Goal: Task Accomplishment & Management: Manage account settings

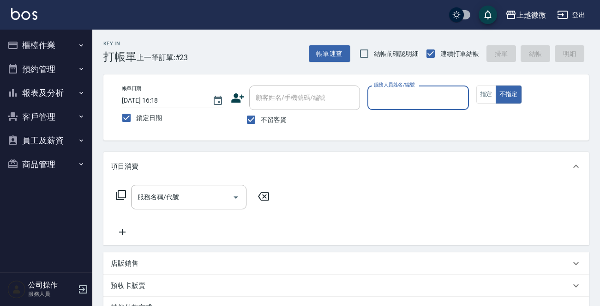
drag, startPoint x: 422, startPoint y: 97, endPoint x: 412, endPoint y: 97, distance: 9.7
click at [421, 97] on input "服務人員姓名/編號" at bounding box center [418, 98] width 93 height 16
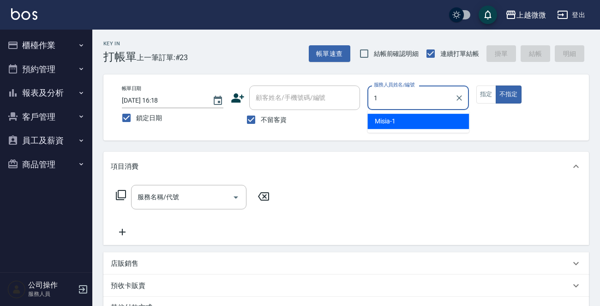
click at [396, 127] on div "Misia -1" at bounding box center [418, 121] width 102 height 15
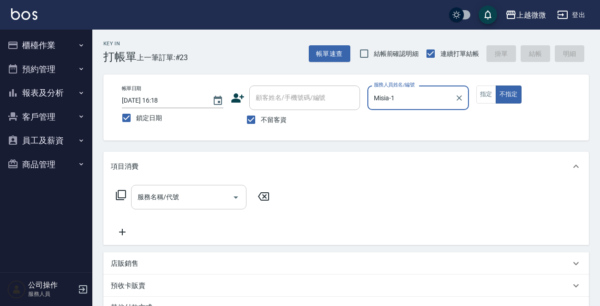
type input "Misia-1"
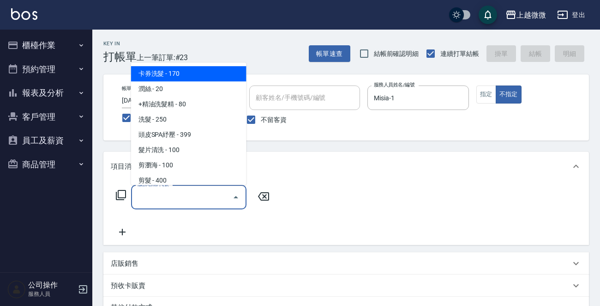
click at [174, 195] on div "服務名稱/代號 服務名稱/代號" at bounding box center [188, 197] width 115 height 24
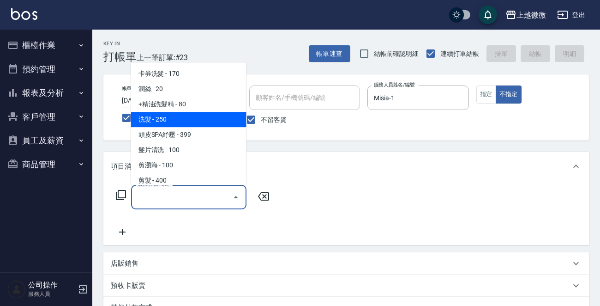
click at [183, 116] on span "洗髮 - 250" at bounding box center [188, 119] width 115 height 15
type input "洗髮(A03)"
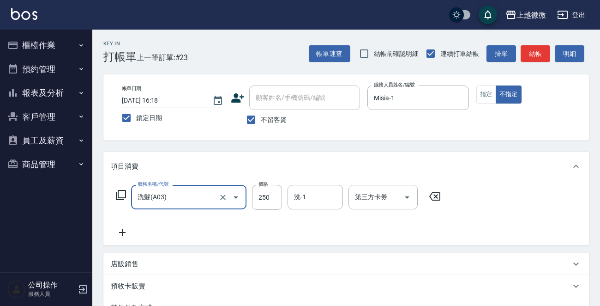
click at [118, 232] on icon at bounding box center [122, 232] width 23 height 11
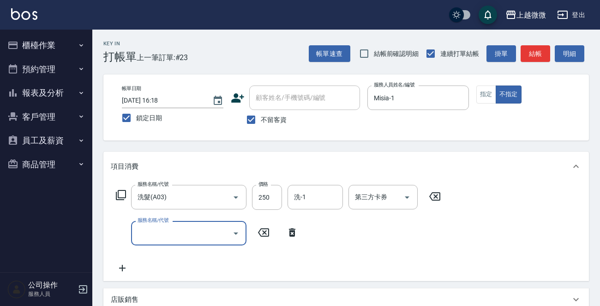
click at [167, 232] on input "服務名稱/代號" at bounding box center [181, 233] width 93 height 16
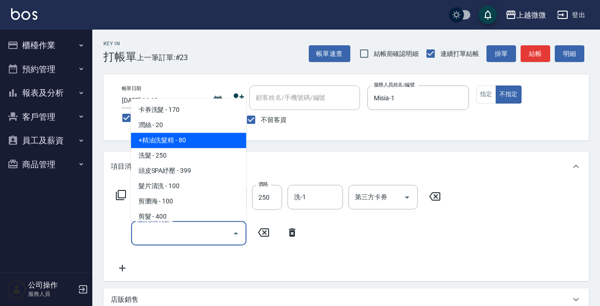
click at [190, 141] on span "+精油洗髮精 - 80" at bounding box center [188, 140] width 115 height 15
type input "+精油洗髮精(A02)"
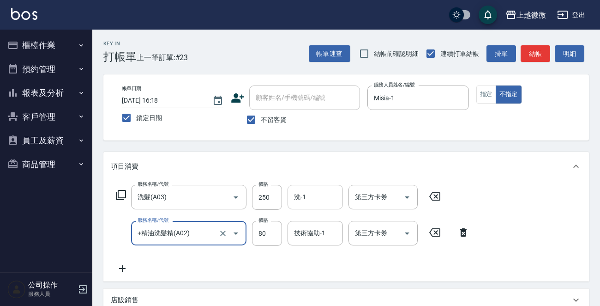
click at [312, 201] on input "洗-1" at bounding box center [315, 197] width 47 height 16
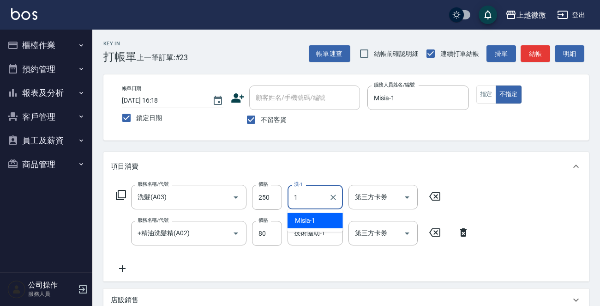
click at [311, 219] on span "Misia -1" at bounding box center [305, 221] width 21 height 10
type input "Misia-1"
click at [311, 240] on input "技術協助-1" at bounding box center [315, 233] width 47 height 16
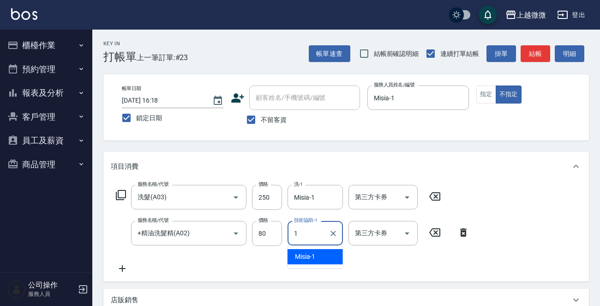
click at [310, 258] on span "Misia -1" at bounding box center [305, 257] width 21 height 10
type input "Misia-1"
click at [114, 267] on icon at bounding box center [122, 268] width 23 height 11
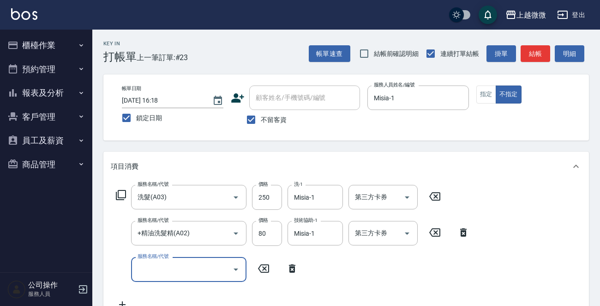
click at [158, 270] on input "服務名稱/代號" at bounding box center [181, 269] width 93 height 16
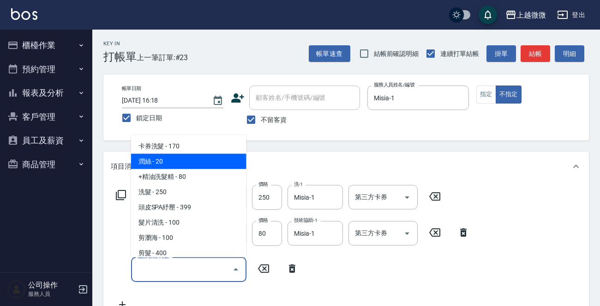
click at [187, 161] on span "潤絲 - 20" at bounding box center [188, 161] width 115 height 15
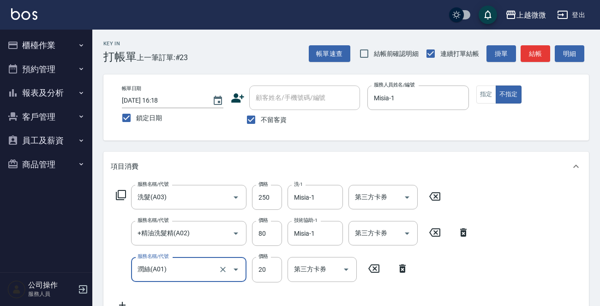
type input "潤絲(A01)"
click at [312, 267] on div "技術協助-1 技術協助-1" at bounding box center [315, 269] width 55 height 24
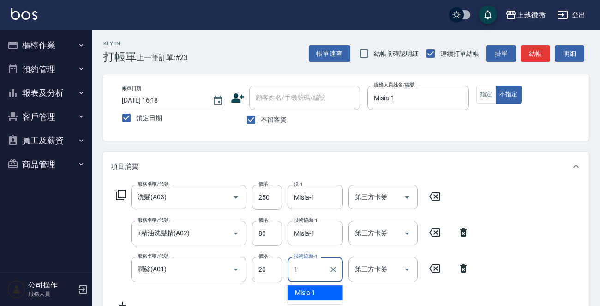
click at [314, 288] on span "Misia -1" at bounding box center [305, 293] width 21 height 10
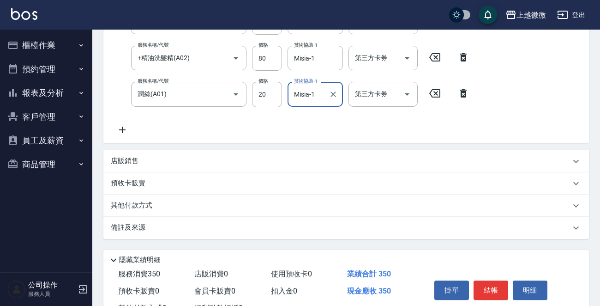
scroll to position [210, 0]
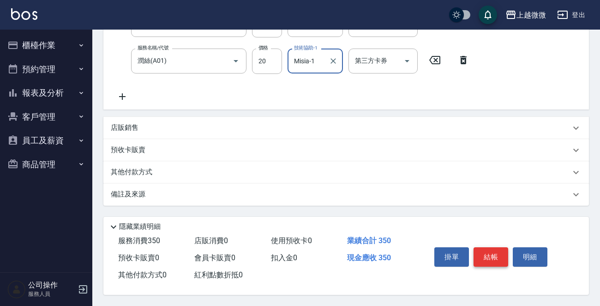
type input "Misia-1"
click at [485, 255] on button "結帳" at bounding box center [491, 256] width 35 height 19
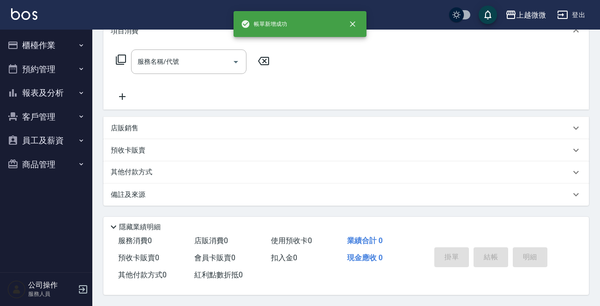
scroll to position [0, 0]
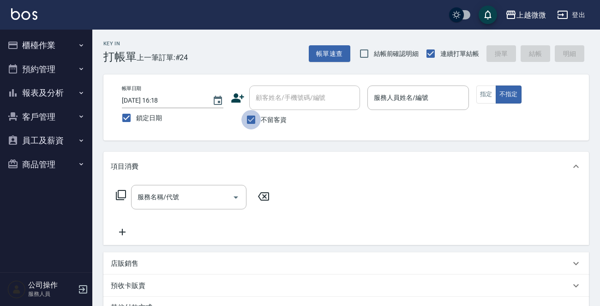
drag, startPoint x: 249, startPoint y: 114, endPoint x: 271, endPoint y: 101, distance: 25.7
click at [251, 114] on input "不留客資" at bounding box center [250, 119] width 19 height 19
checkbox input "false"
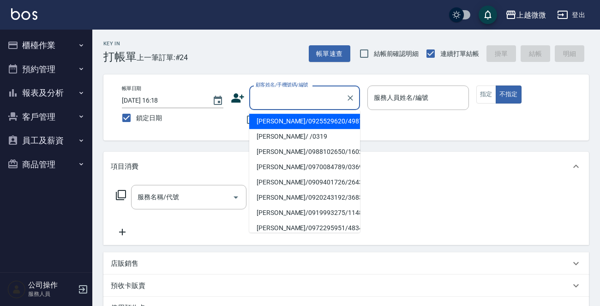
click at [272, 100] on input "顧客姓名/手機號碼/編號" at bounding box center [297, 98] width 89 height 16
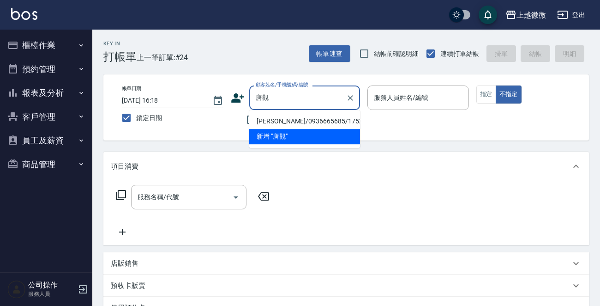
click at [318, 122] on li "[PERSON_NAME]/0936665685/1752" at bounding box center [304, 121] width 111 height 15
type input "[PERSON_NAME]/0936665685/1752"
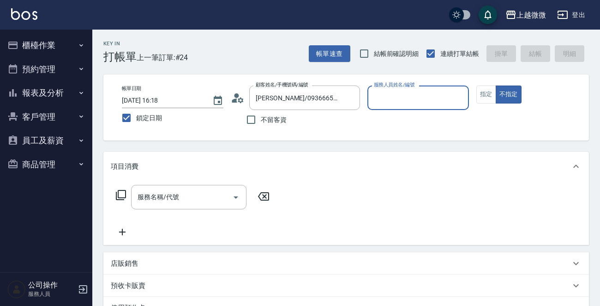
type input "Vivi-6"
click at [488, 101] on button "指定" at bounding box center [486, 94] width 20 height 18
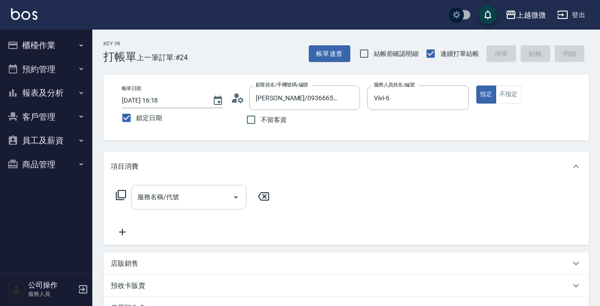
click at [185, 200] on input "服務名稱/代號" at bounding box center [181, 197] width 93 height 16
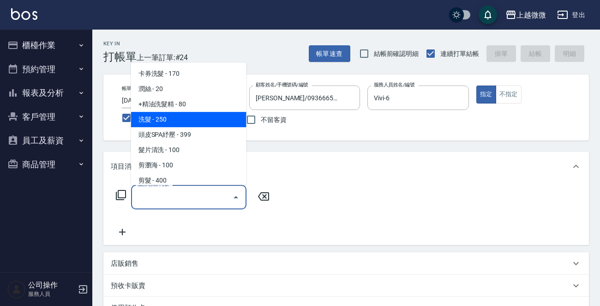
click at [172, 114] on span "洗髮 - 250" at bounding box center [188, 119] width 115 height 15
type input "洗髮(A03)"
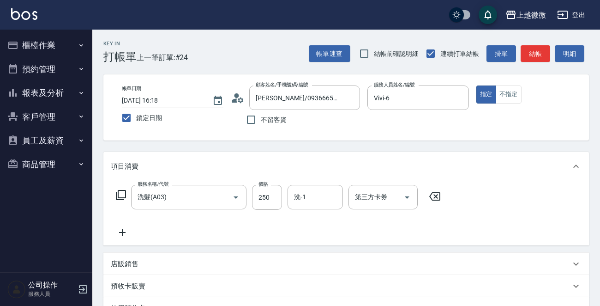
click at [122, 231] on icon at bounding box center [122, 232] width 6 height 6
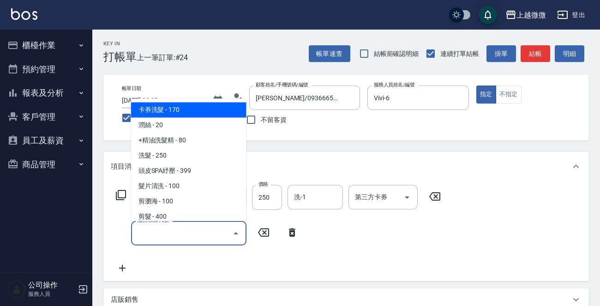
click at [158, 237] on input "服務名稱/代號" at bounding box center [181, 233] width 93 height 16
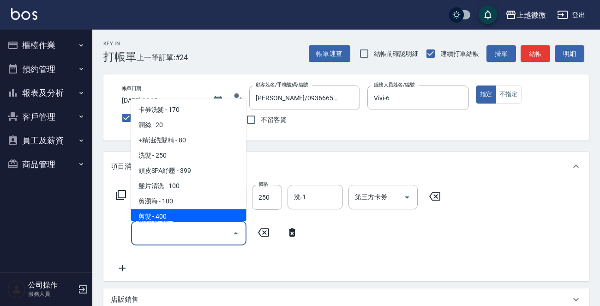
click at [166, 211] on span "剪髮 - 400" at bounding box center [188, 216] width 115 height 15
type input "剪髮(B02)"
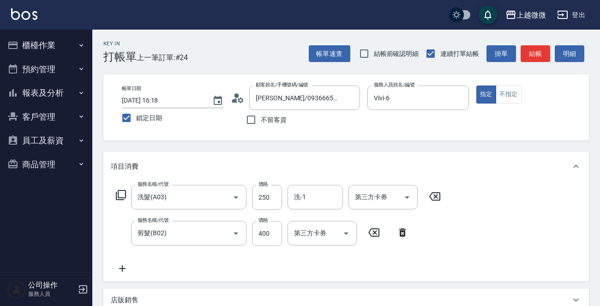
click at [127, 270] on icon at bounding box center [122, 268] width 23 height 11
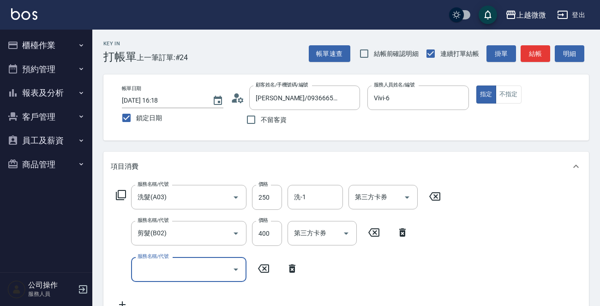
click at [167, 277] on div "服務名稱/代號" at bounding box center [188, 269] width 115 height 24
type input "漂染(D06)"
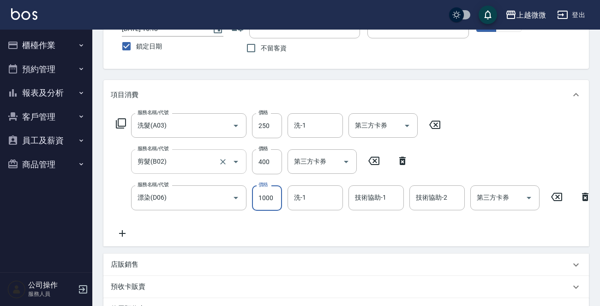
scroll to position [138, 0]
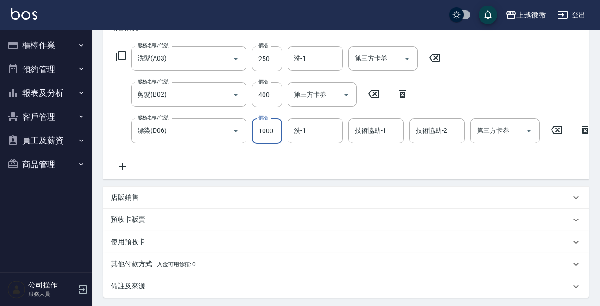
type input "1000"
click at [125, 165] on icon at bounding box center [122, 166] width 23 height 11
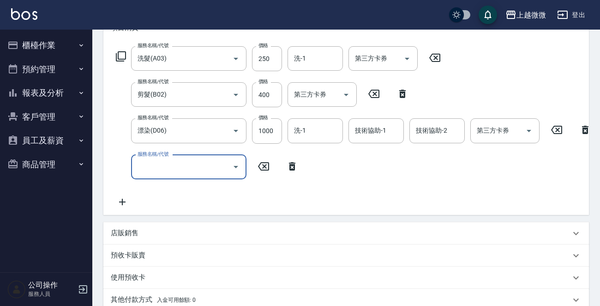
click at [147, 170] on div "服務名稱/代號 服務名稱/代號" at bounding box center [188, 167] width 115 height 24
type input "頭皮隔離(G02)"
click at [313, 55] on input "洗-1" at bounding box center [315, 58] width 47 height 16
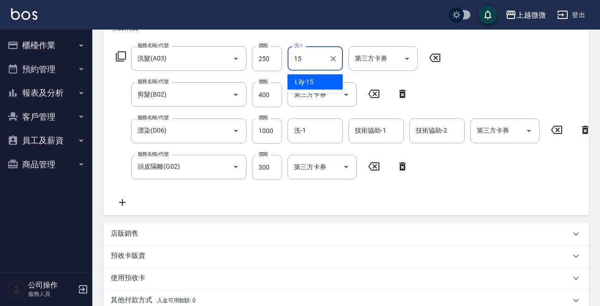
click at [311, 81] on span "Lily -15" at bounding box center [304, 82] width 19 height 10
type input "Lily-15"
click at [313, 130] on input "洗-1" at bounding box center [315, 130] width 47 height 16
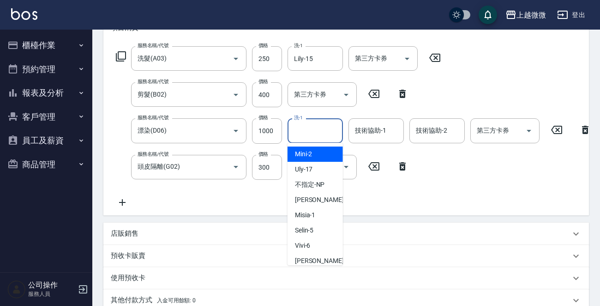
type input "6"
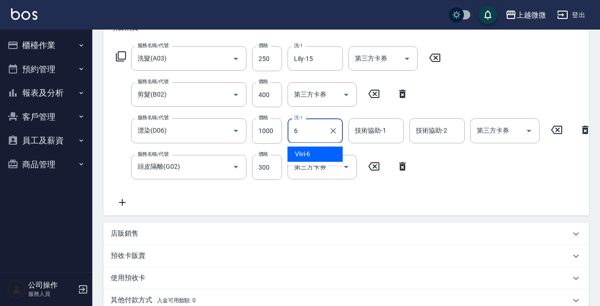
click at [332, 131] on icon "Clear" at bounding box center [333, 130] width 9 height 9
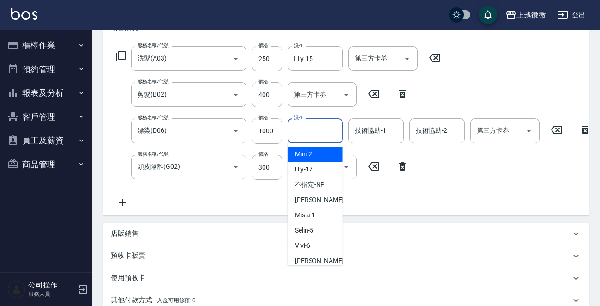
click at [380, 132] on div "技術協助-1 技術協助-1" at bounding box center [375, 130] width 55 height 24
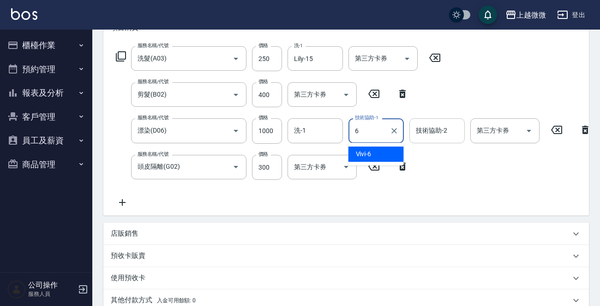
drag, startPoint x: 386, startPoint y: 151, endPoint x: 425, endPoint y: 139, distance: 40.6
click at [386, 151] on div "Vivi -6" at bounding box center [375, 153] width 55 height 15
type input "Vivi-6"
click at [435, 131] on div "技術協助-2 技術協助-2" at bounding box center [436, 130] width 55 height 24
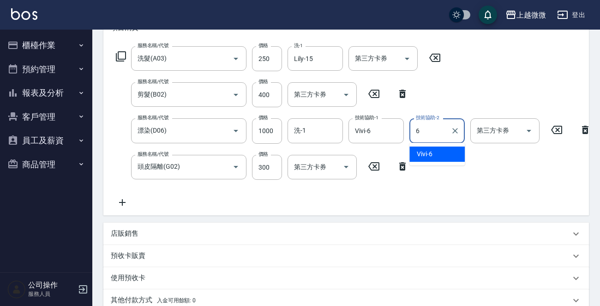
click at [435, 149] on div "Vivi -6" at bounding box center [436, 153] width 55 height 15
type input "Vivi-6"
click at [120, 204] on icon at bounding box center [122, 202] width 23 height 11
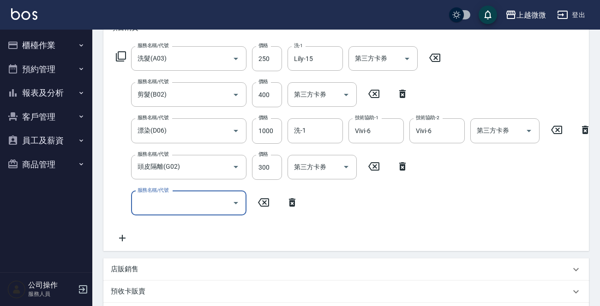
click at [178, 203] on input "服務名稱/代號" at bounding box center [181, 203] width 93 height 16
type input "漂染(D06)"
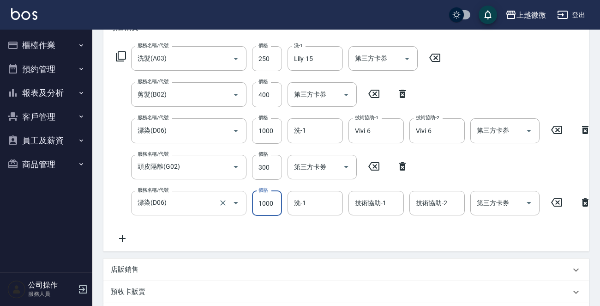
type input "1000"
type input "Vivi-6"
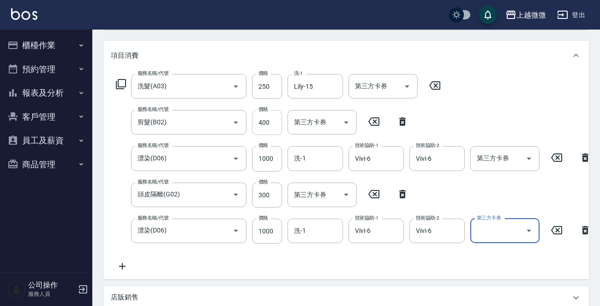
scroll to position [127, 0]
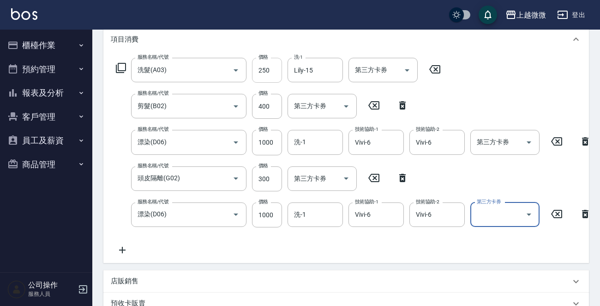
click at [266, 68] on input "250" at bounding box center [267, 70] width 30 height 25
click at [261, 68] on input "250" at bounding box center [267, 70] width 30 height 25
type input "260"
click at [518, 100] on div "服務名稱/代號 洗髮(A03) 服務名稱/代號 價格 260 價格 洗-1 Lily-15 洗-1 第三方卡券 第三方卡券 服務名稱/代號 剪髮(B02) 服…" at bounding box center [354, 157] width 486 height 198
click at [262, 110] on input "400" at bounding box center [267, 106] width 30 height 25
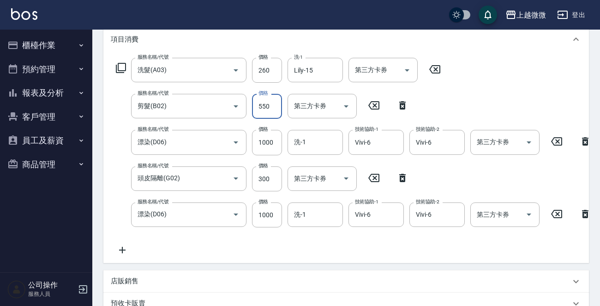
type input "550"
click at [516, 98] on div "服務名稱/代號 洗髮(A03) 服務名稱/代號 價格 260 價格 洗-1 Lily-15 洗-1 第三方卡券 第三方卡券 服務名稱/代號 剪髮(B02) 服…" at bounding box center [354, 157] width 486 height 198
click at [170, 209] on input "漂染(D06)" at bounding box center [175, 214] width 81 height 16
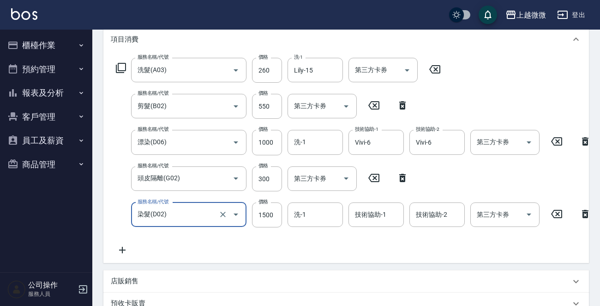
type input "染髮(D02)"
type input "1875"
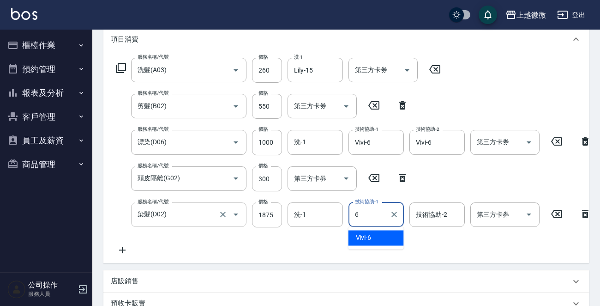
type input "Vivi-6"
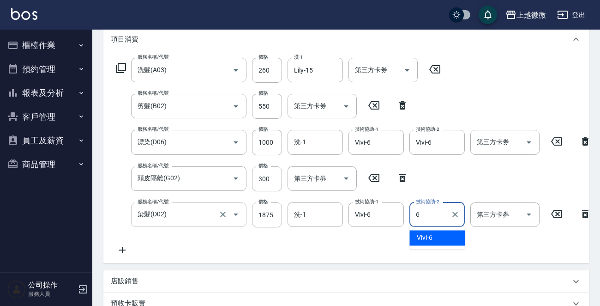
type input "Vivi-6"
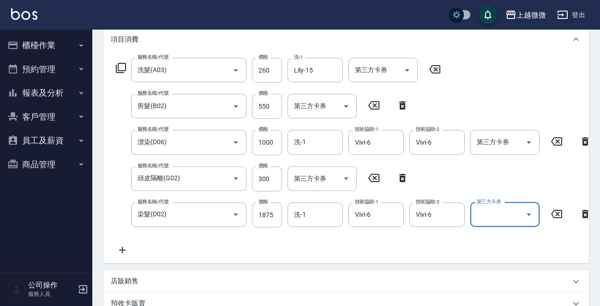
scroll to position [312, 0]
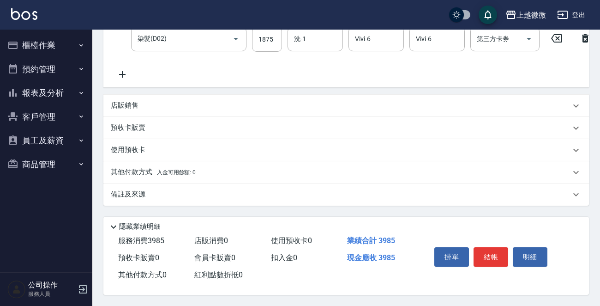
click at [118, 101] on p "店販銷售" at bounding box center [125, 106] width 28 height 10
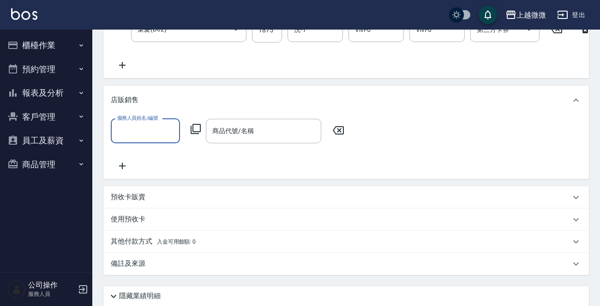
scroll to position [0, 0]
click at [134, 138] on input "服務人員姓名/編號" at bounding box center [145, 131] width 61 height 16
type input "Vivi-6"
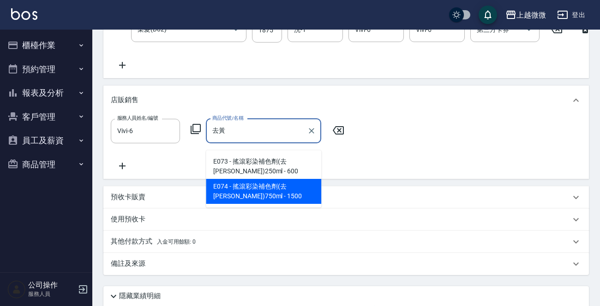
click at [251, 189] on span "E074 - 搖滾彩染補色劑(去[PERSON_NAME])750ml - 1500" at bounding box center [263, 191] width 115 height 25
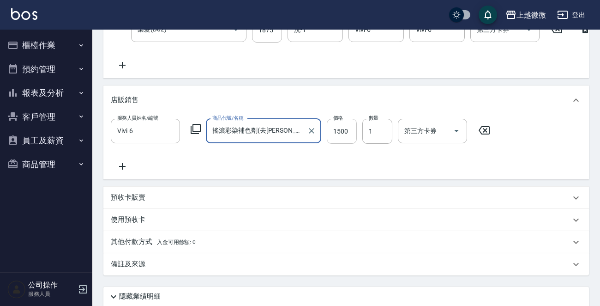
type input "搖滾彩染補色劑(去[PERSON_NAME])750ml"
click at [332, 138] on input "1500" at bounding box center [342, 131] width 30 height 25
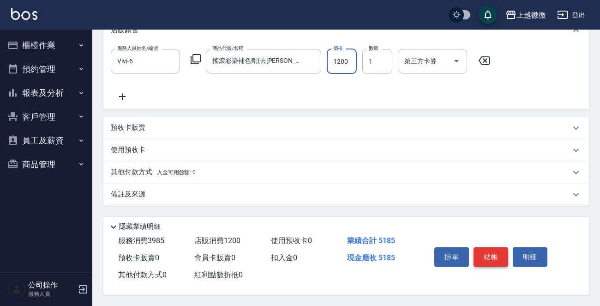
scroll to position [390, 0]
type input "1200"
click at [492, 255] on button "結帳" at bounding box center [491, 256] width 35 height 19
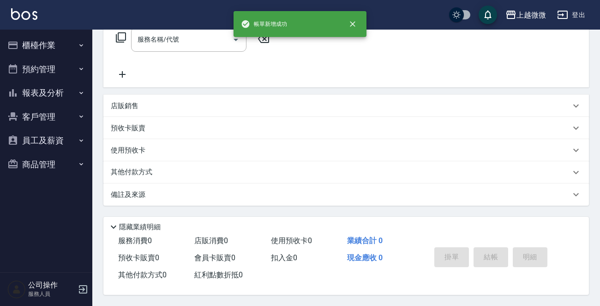
scroll to position [0, 0]
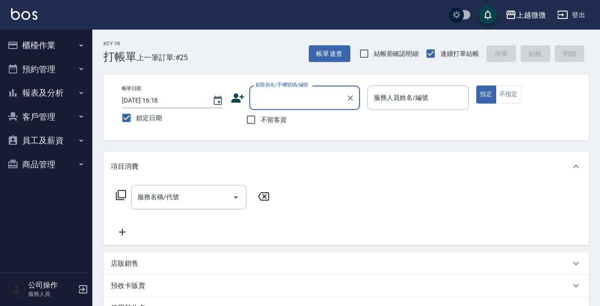
click at [27, 114] on button "客戶管理" at bounding box center [46, 117] width 85 height 24
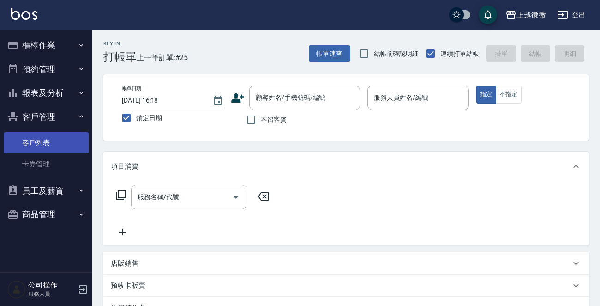
click at [50, 141] on link "客戶列表" at bounding box center [46, 142] width 85 height 21
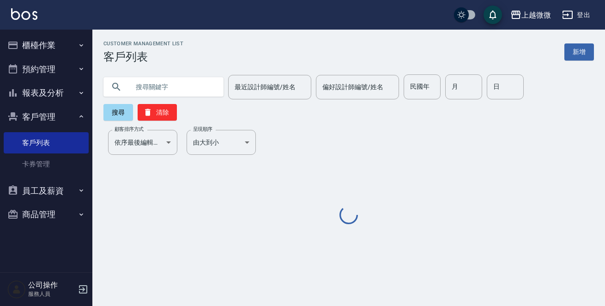
click at [186, 90] on input "text" at bounding box center [172, 86] width 87 height 25
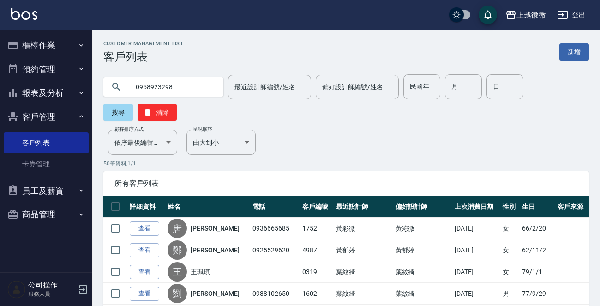
type input "0958923298"
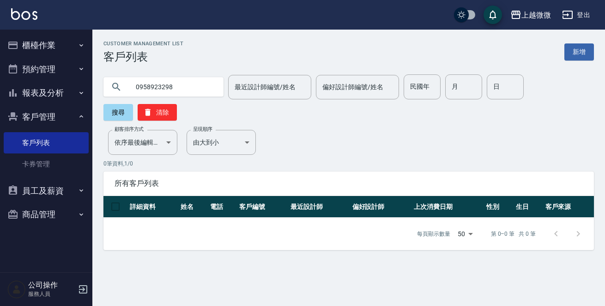
drag, startPoint x: 175, startPoint y: 87, endPoint x: 0, endPoint y: 54, distance: 178.5
click at [0, 54] on div "上越微微 登出 櫃檯作業 打帳單 帳單列表 現金收支登錄 材料自購登錄 掃碼打卡 預約管理 預約管理 單日預約紀錄 單週預約紀錄 報表及分析 報表目錄 店家日…" at bounding box center [302, 153] width 605 height 306
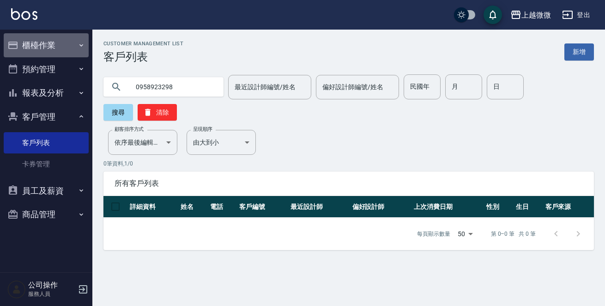
click at [62, 48] on button "櫃檯作業" at bounding box center [46, 45] width 85 height 24
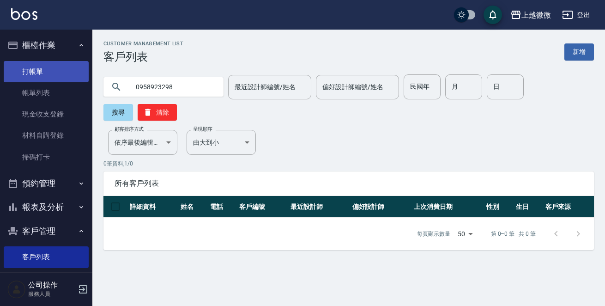
click at [41, 73] on link "打帳單" at bounding box center [46, 71] width 85 height 21
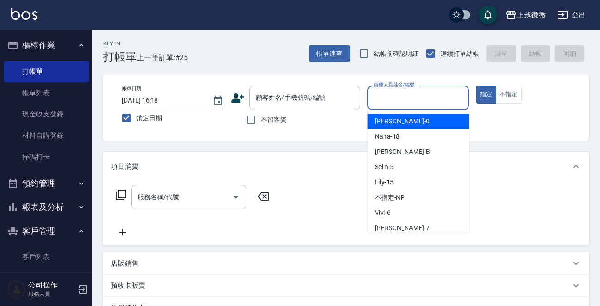
click at [446, 95] on input "服務人員姓名/編號" at bounding box center [418, 98] width 93 height 16
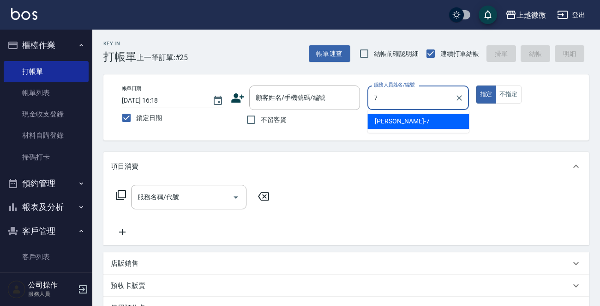
click at [420, 126] on div "[PERSON_NAME] -7" at bounding box center [418, 121] width 102 height 15
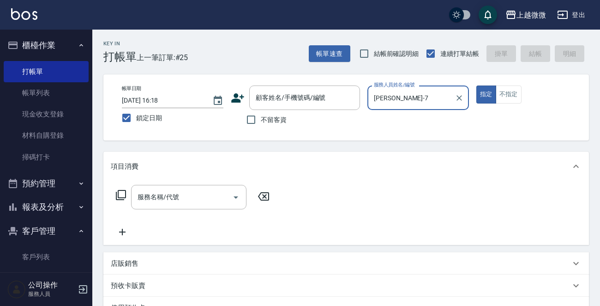
type input "[PERSON_NAME]-7"
click at [500, 102] on div "帳單日期 [DATE] 16:18 鎖定日期 顧客姓名/手機號碼/編號 顧客姓名/手機號碼/編號 不留客資 服務人員姓名/編號 [PERSON_NAME]-7…" at bounding box center [345, 107] width 463 height 44
click at [503, 101] on button "不指定" at bounding box center [509, 94] width 26 height 18
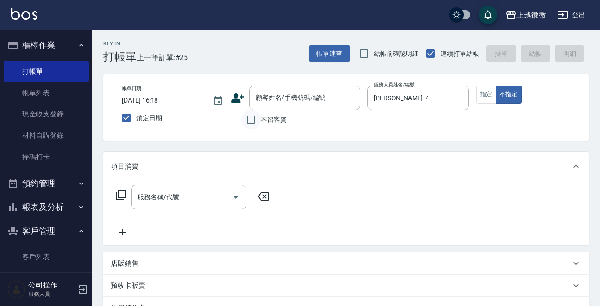
click at [258, 119] on input "不留客資" at bounding box center [250, 119] width 19 height 19
checkbox input "true"
click at [180, 194] on input "服務名稱/代號" at bounding box center [181, 197] width 93 height 16
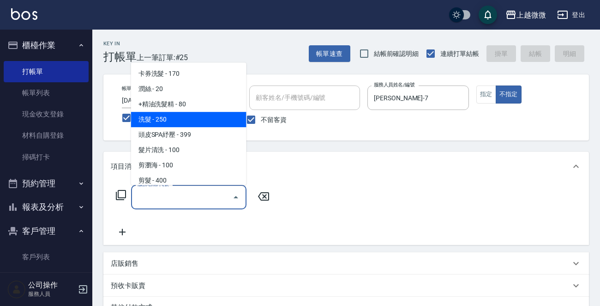
click at [197, 122] on span "洗髮 - 250" at bounding box center [188, 119] width 115 height 15
type input "洗髮(A03)"
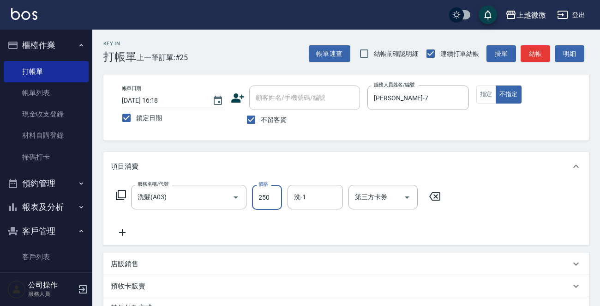
drag, startPoint x: 267, startPoint y: 194, endPoint x: 281, endPoint y: 198, distance: 14.5
click at [267, 194] on input "250" at bounding box center [267, 197] width 30 height 25
drag, startPoint x: 270, startPoint y: 200, endPoint x: 191, endPoint y: 198, distance: 79.0
click at [191, 198] on div "服務名稱/代號 洗髮(A03) 服務名稱/代號 價格 60 價格 洗-1 洗-1 第三方卡券 第三方卡券" at bounding box center [279, 197] width 336 height 25
type input "300"
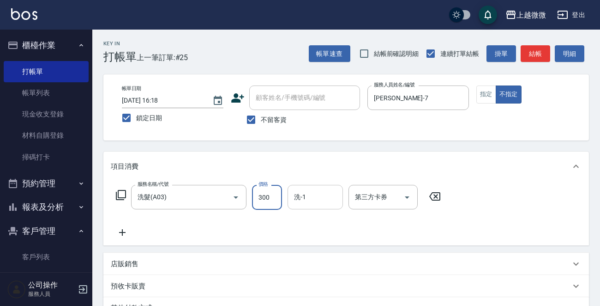
click at [310, 198] on input "洗-1" at bounding box center [315, 197] width 47 height 16
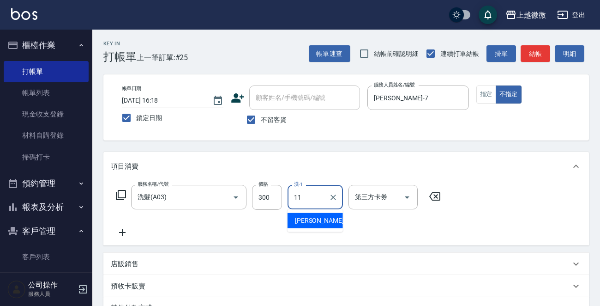
click at [306, 214] on div "[PERSON_NAME] -11" at bounding box center [315, 220] width 55 height 15
type input "[PERSON_NAME]-11"
click at [115, 231] on icon at bounding box center [122, 232] width 23 height 11
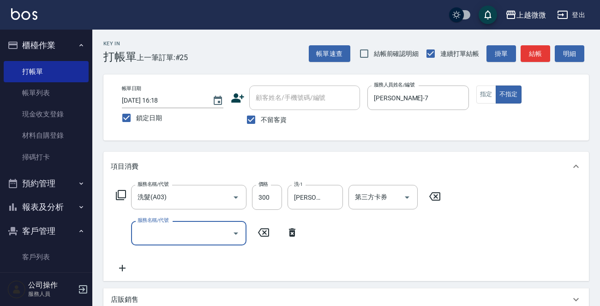
click at [165, 238] on input "服務名稱/代號" at bounding box center [181, 233] width 93 height 16
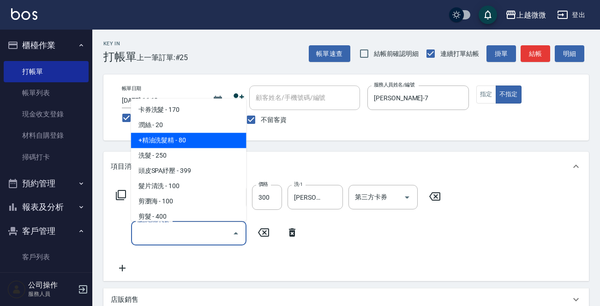
click at [194, 141] on span "+精油洗髮精 - 80" at bounding box center [188, 140] width 115 height 15
type input "+精油洗髮精(A02)"
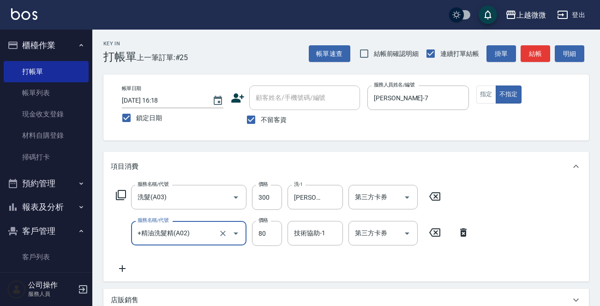
click at [126, 268] on icon at bounding box center [122, 268] width 23 height 11
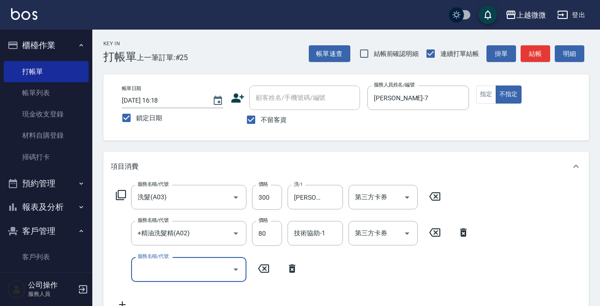
click at [186, 274] on input "服務名稱/代號" at bounding box center [181, 269] width 93 height 16
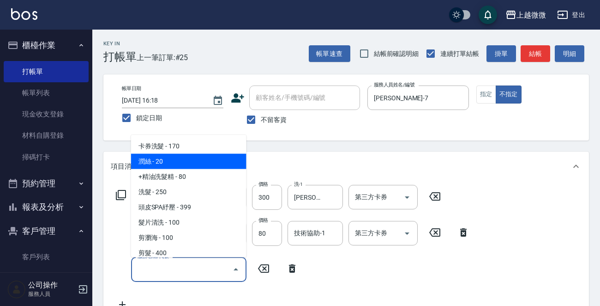
click at [190, 155] on span "潤絲 - 20" at bounding box center [188, 161] width 115 height 15
type input "潤絲(A01)"
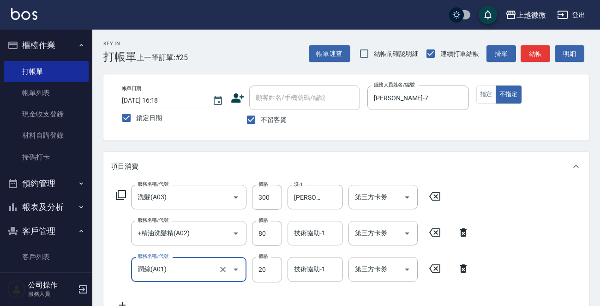
click at [318, 232] on div "技術協助-1 技術協助-1" at bounding box center [315, 233] width 55 height 24
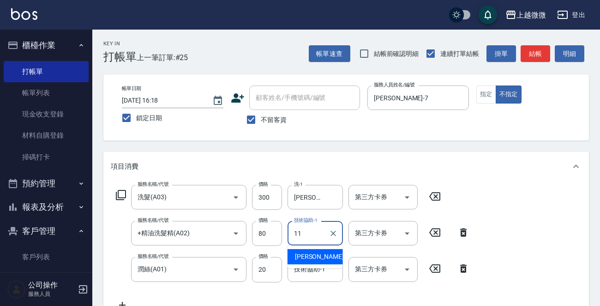
click at [312, 253] on span "[PERSON_NAME] -11" at bounding box center [324, 257] width 58 height 10
type input "[PERSON_NAME]-11"
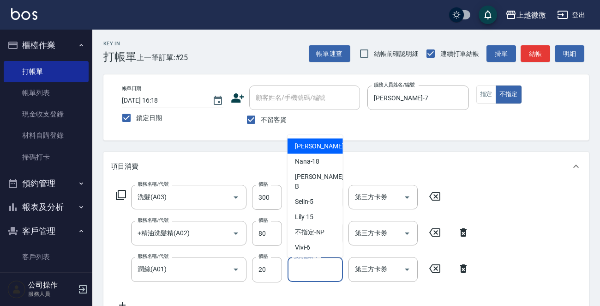
click at [312, 269] on input "技術協助-1" at bounding box center [315, 269] width 47 height 16
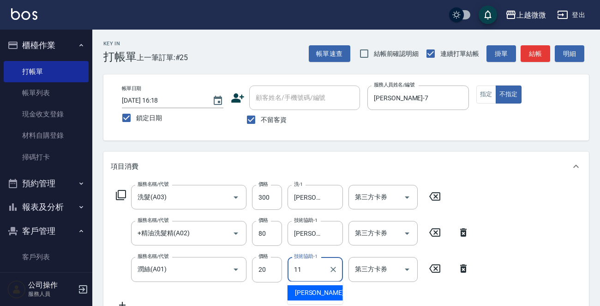
click at [326, 292] on div "[PERSON_NAME] -11" at bounding box center [315, 292] width 55 height 15
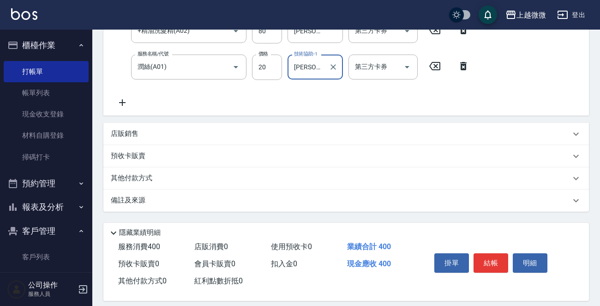
scroll to position [210, 0]
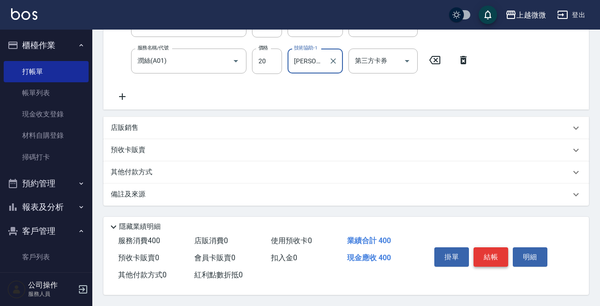
type input "[PERSON_NAME]-11"
click at [487, 255] on button "結帳" at bounding box center [491, 256] width 35 height 19
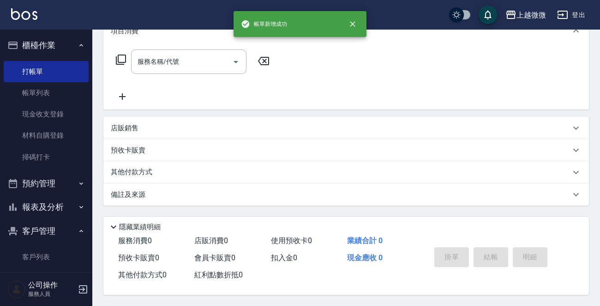
scroll to position [0, 0]
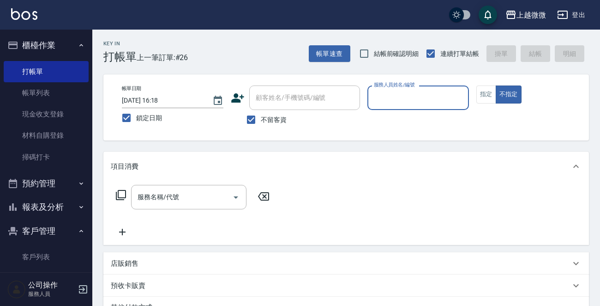
click at [251, 113] on input "不留客資" at bounding box center [250, 119] width 19 height 19
checkbox input "false"
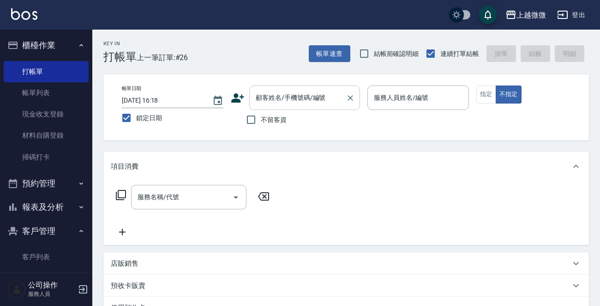
click at [286, 90] on div "顧客姓名/手機號碼/編號 顧客姓名/手機號碼/編號" at bounding box center [304, 97] width 111 height 24
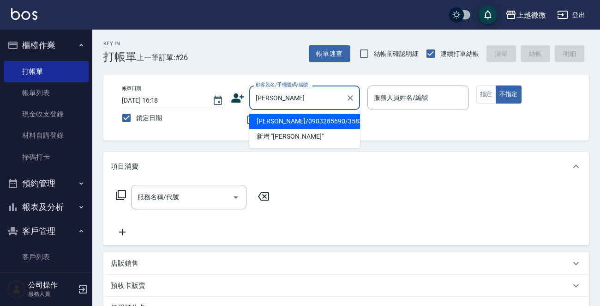
click at [278, 125] on li "[PERSON_NAME]/0903285690/3583" at bounding box center [304, 121] width 111 height 15
type input "[PERSON_NAME]/0903285690/3583"
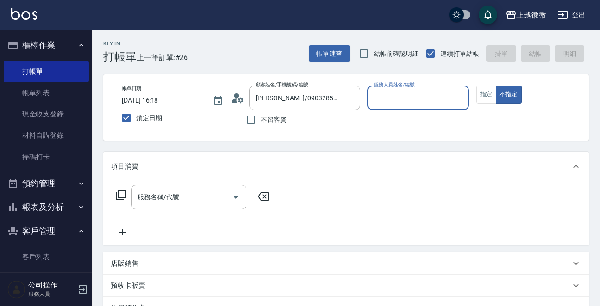
type input "[PERSON_NAME]-7"
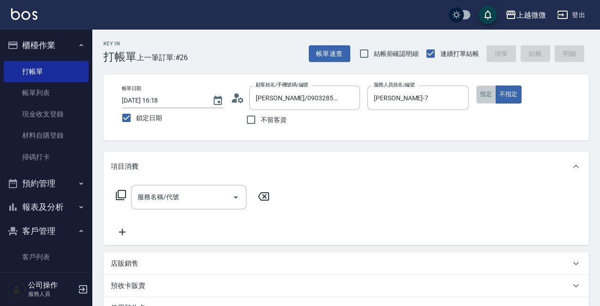
click at [492, 96] on button "指定" at bounding box center [486, 94] width 20 height 18
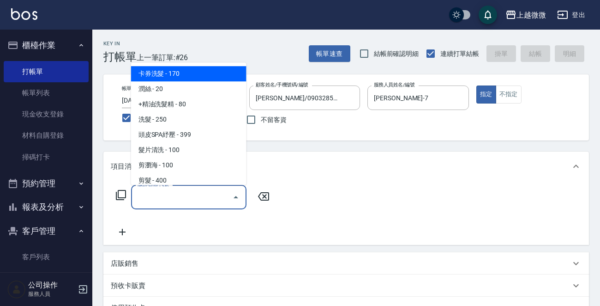
click at [174, 191] on input "服務名稱/代號" at bounding box center [181, 197] width 93 height 16
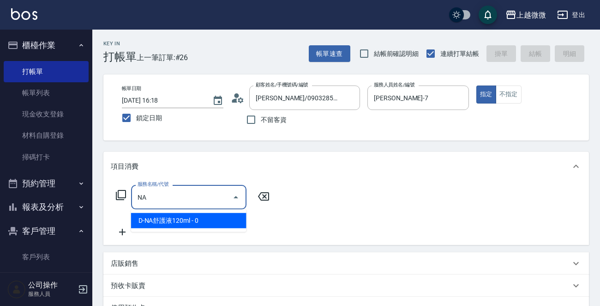
type input "N"
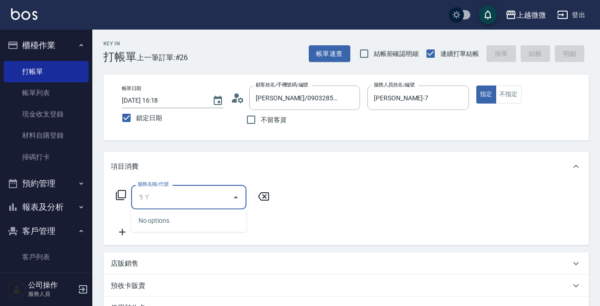
type input "那"
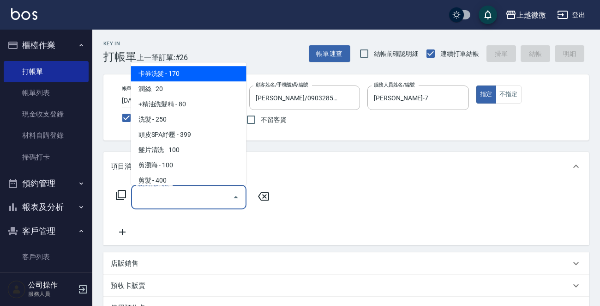
click at [187, 204] on input "服務名稱/代號" at bounding box center [181, 197] width 93 height 16
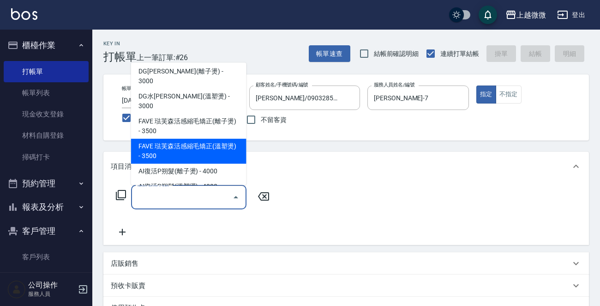
scroll to position [231, 0]
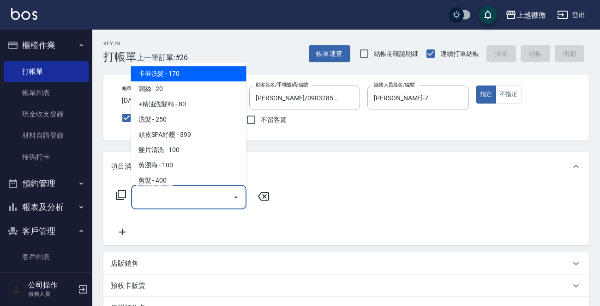
click at [194, 198] on input "服務名稱/代號" at bounding box center [181, 197] width 93 height 16
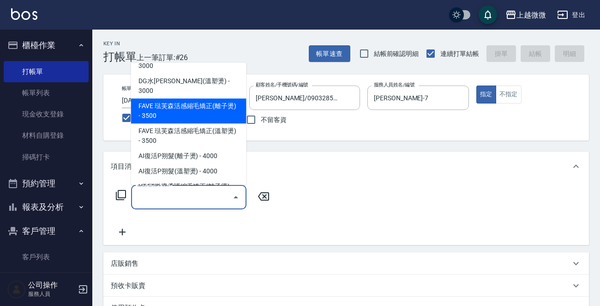
click at [206, 98] on span "FAVE 琺芙森活感縮毛矯正(離子燙) - 3500" at bounding box center [188, 110] width 115 height 25
type input "FAVE 琺芙森活感縮毛矯正(離子燙)(C09)"
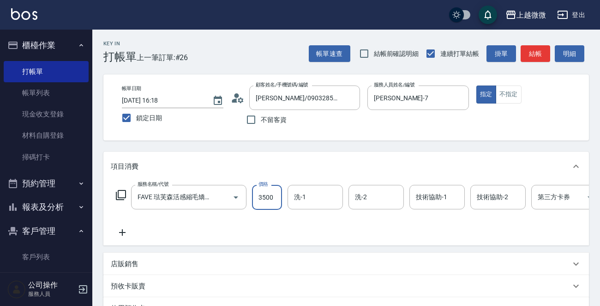
click at [263, 198] on input "3500" at bounding box center [267, 197] width 30 height 25
type input "2625"
click at [316, 194] on input "洗-1" at bounding box center [315, 197] width 47 height 16
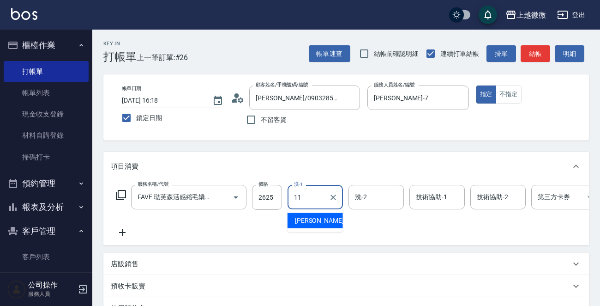
click at [306, 221] on span "[PERSON_NAME] -11" at bounding box center [324, 221] width 58 height 10
type input "[PERSON_NAME]-11"
click at [375, 200] on input "洗-2" at bounding box center [376, 197] width 47 height 16
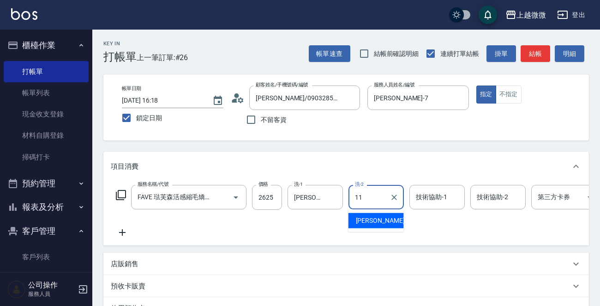
click at [384, 217] on div "[PERSON_NAME] -11" at bounding box center [375, 220] width 55 height 15
type input "[PERSON_NAME]-11"
click at [426, 189] on input "技術協助-1" at bounding box center [437, 197] width 47 height 16
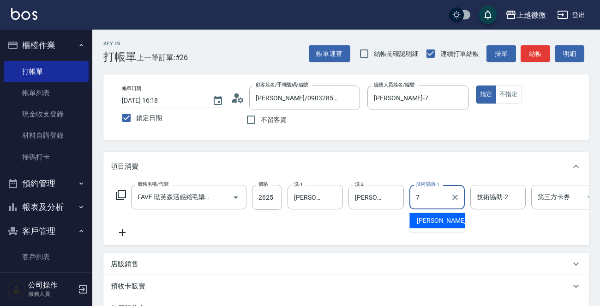
drag, startPoint x: 423, startPoint y: 220, endPoint x: 455, endPoint y: 214, distance: 32.9
click at [424, 220] on span "[PERSON_NAME] -7" at bounding box center [444, 221] width 54 height 10
type input "[PERSON_NAME]-7"
click at [504, 200] on div "技術協助-2 技術協助-2" at bounding box center [497, 197] width 55 height 24
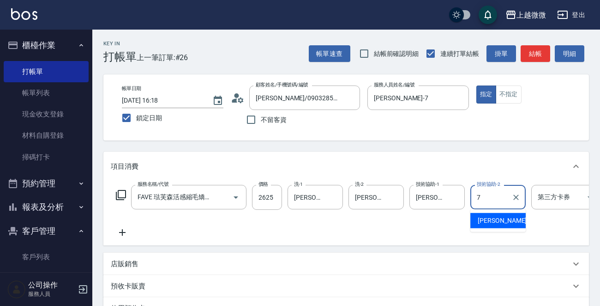
click at [501, 216] on div "[PERSON_NAME] -7" at bounding box center [497, 220] width 55 height 15
type input "[PERSON_NAME]-7"
click at [120, 228] on div "服務名稱/代號 FAVE 琺芙森活感縮毛矯正(離子燙)(C09) 服務名稱/代號 價格 2625 價格 洗-1 [PERSON_NAME]-11 洗-1 洗-…" at bounding box center [370, 211] width 518 height 53
click at [124, 230] on icon at bounding box center [122, 232] width 23 height 11
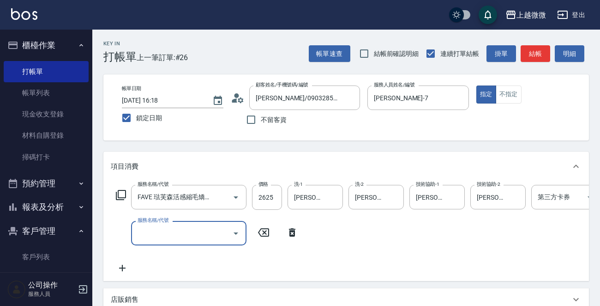
scroll to position [0, 0]
click at [163, 230] on input "服務名稱/代號" at bounding box center [181, 233] width 93 height 16
type input "染髮(D02)"
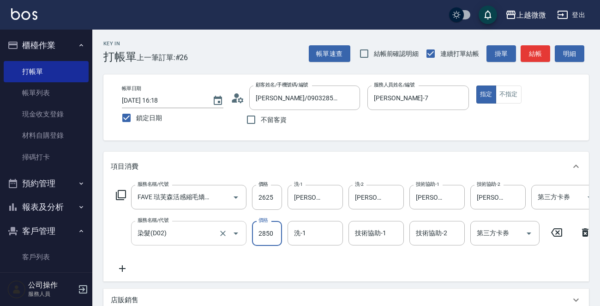
type input "2850"
type input "[PERSON_NAME]-7"
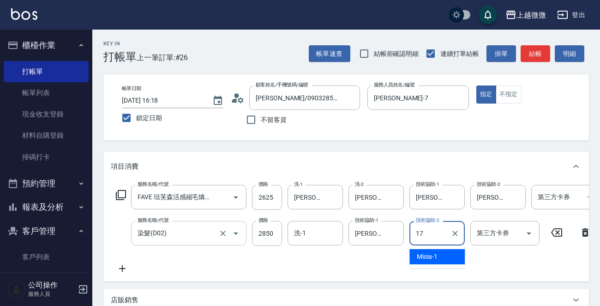
type input "Uly-17"
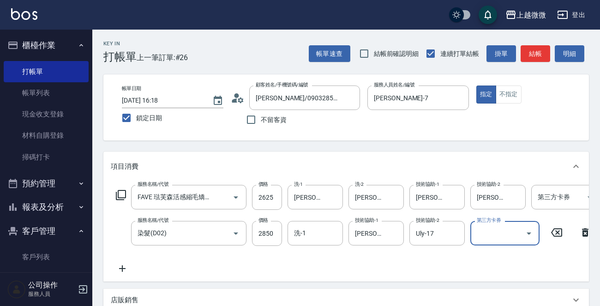
click at [117, 270] on icon at bounding box center [122, 268] width 23 height 11
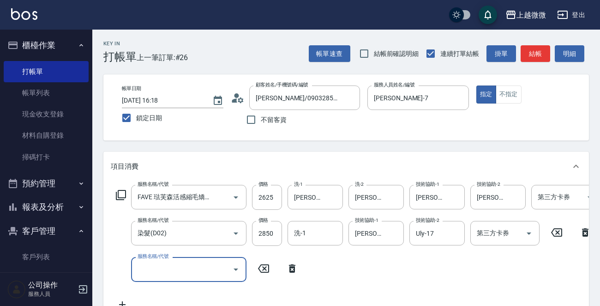
click at [166, 269] on div "服務名稱/代號 服務名稱/代號" at bounding box center [188, 269] width 115 height 24
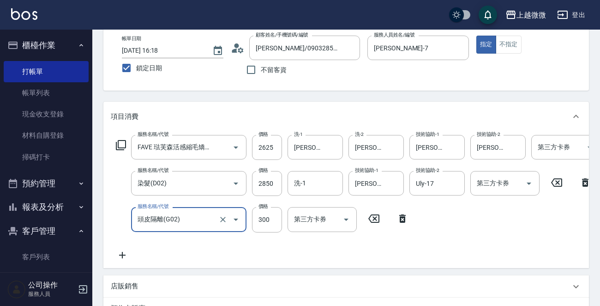
scroll to position [240, 0]
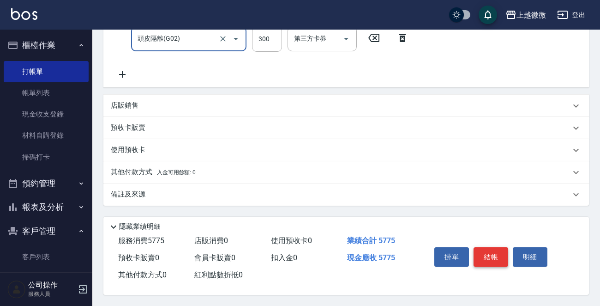
type input "頭皮隔離(G02)"
click at [496, 257] on button "結帳" at bounding box center [491, 256] width 35 height 19
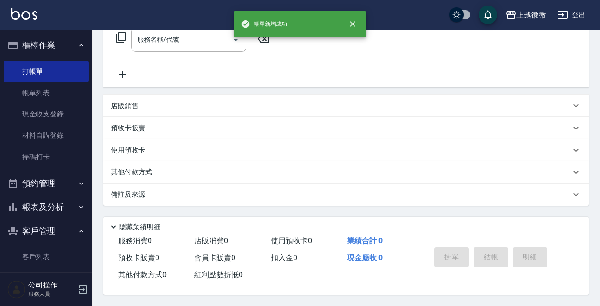
scroll to position [0, 0]
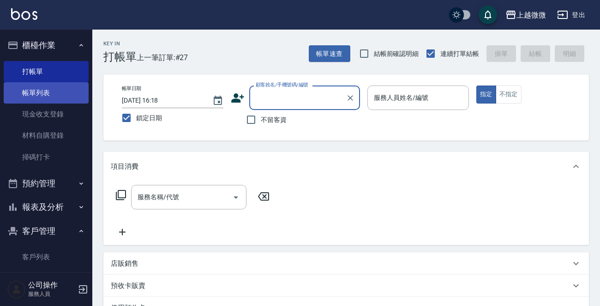
click at [49, 84] on link "帳單列表" at bounding box center [46, 92] width 85 height 21
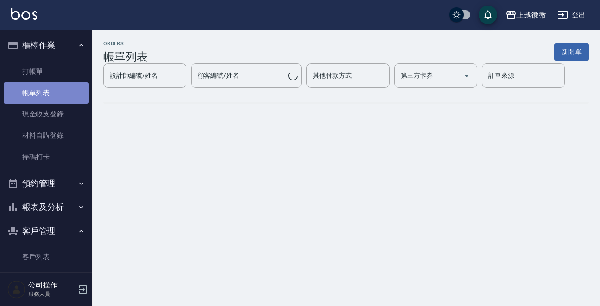
click at [53, 89] on link "帳單列表" at bounding box center [46, 92] width 85 height 21
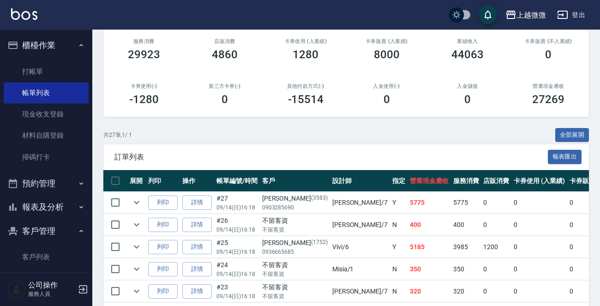
scroll to position [138, 0]
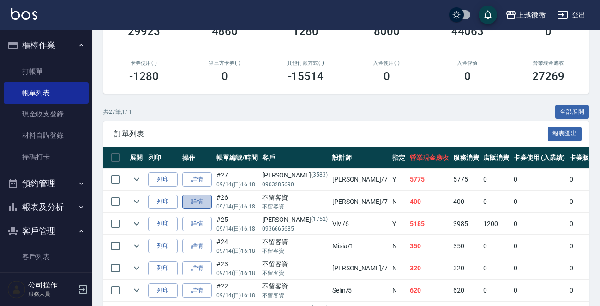
click at [194, 201] on link "詳情" at bounding box center [197, 201] width 30 height 14
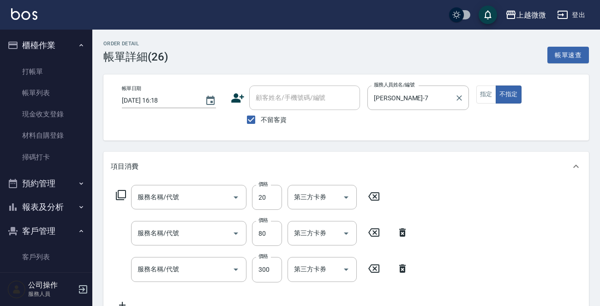
type input "[DATE] 16:18"
checkbox input "true"
type input "[PERSON_NAME]-7"
type input "潤絲(A01)"
type input "+精油洗髮精(A02)"
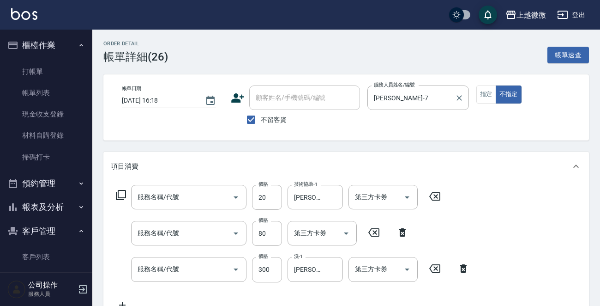
type input "洗髮(A03)"
click at [412, 98] on input "[PERSON_NAME]-7" at bounding box center [411, 98] width 79 height 16
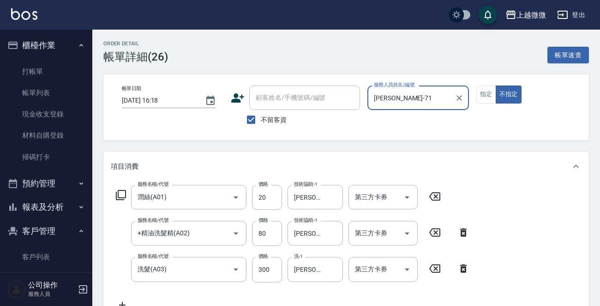
click at [295, 94] on div "帳單日期 [DATE] 16:18 顧客姓名/手機號碼/編號 顧客姓名/手機號碼/編號 不留客資 服務人員姓名/編號 [PERSON_NAME]-71 服務人…" at bounding box center [345, 107] width 463 height 44
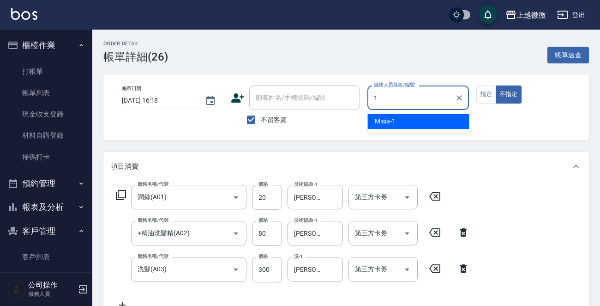
click at [402, 124] on div "Misia -1" at bounding box center [418, 121] width 102 height 15
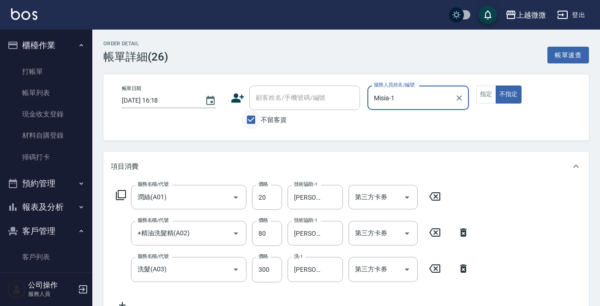
type input "Misia-1"
click at [254, 118] on input "不留客資" at bounding box center [250, 119] width 19 height 19
checkbox input "false"
click at [312, 96] on div "顧客姓名/手機號碼/編號 顧客姓名/手機號碼/編號" at bounding box center [304, 97] width 111 height 24
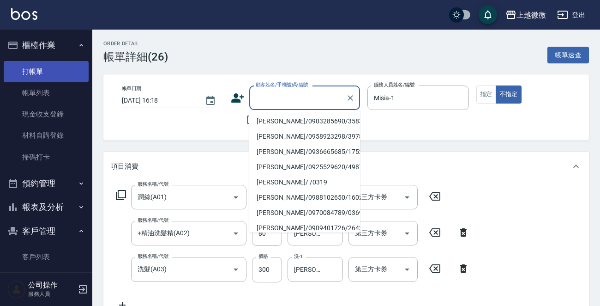
click at [44, 66] on link "打帳單" at bounding box center [46, 71] width 85 height 21
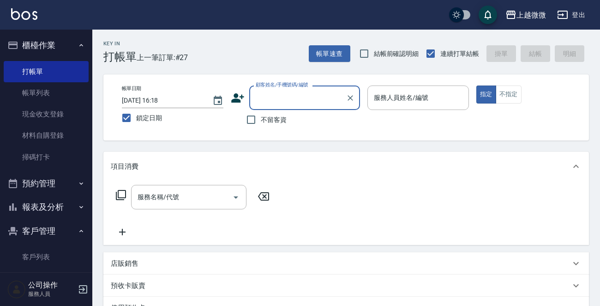
click at [306, 98] on input "顧客姓名/手機號碼/編號" at bounding box center [297, 98] width 89 height 16
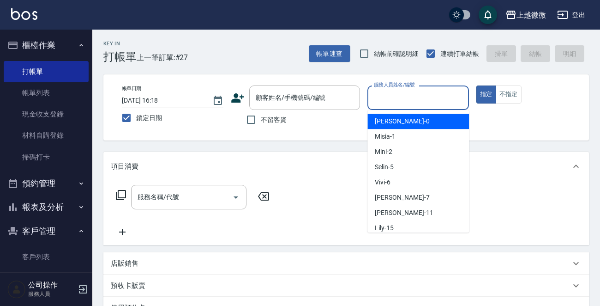
click at [420, 100] on input "服務人員姓名/編號" at bounding box center [418, 98] width 93 height 16
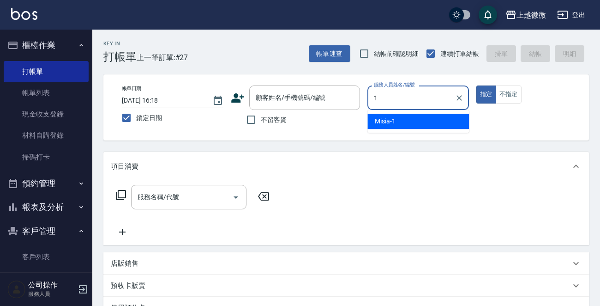
drag, startPoint x: 414, startPoint y: 122, endPoint x: 458, endPoint y: 109, distance: 46.7
click at [416, 123] on div "Misia -1" at bounding box center [418, 121] width 102 height 15
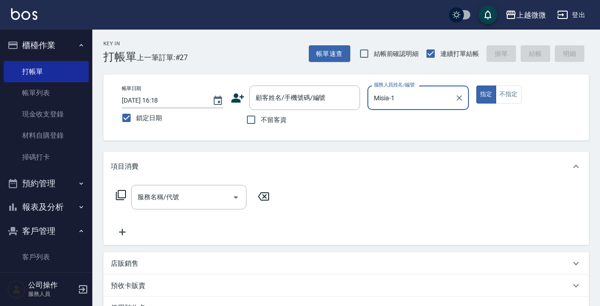
type input "Misia-1"
click at [543, 91] on div "指定 不指定" at bounding box center [527, 94] width 102 height 18
click at [507, 93] on button "不指定" at bounding box center [509, 94] width 26 height 18
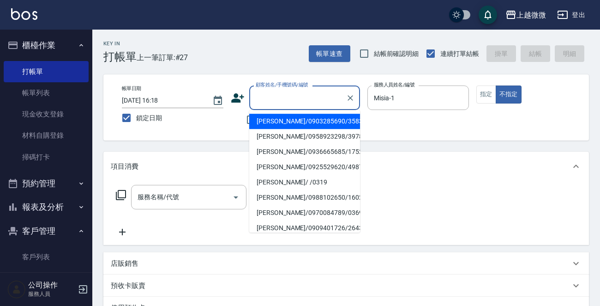
click at [293, 105] on input "顧客姓名/手機號碼/編號" at bounding box center [297, 98] width 89 height 16
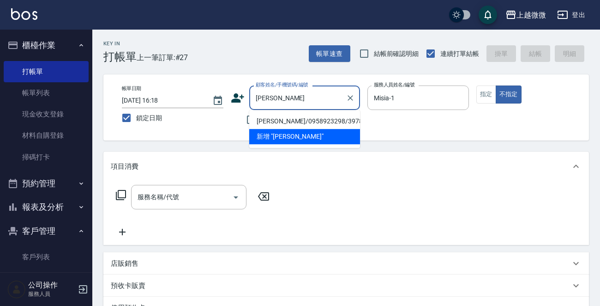
click at [281, 117] on li "[PERSON_NAME]/0958923298/3978" at bounding box center [304, 121] width 111 height 15
type input "[PERSON_NAME]/0958923298/3978"
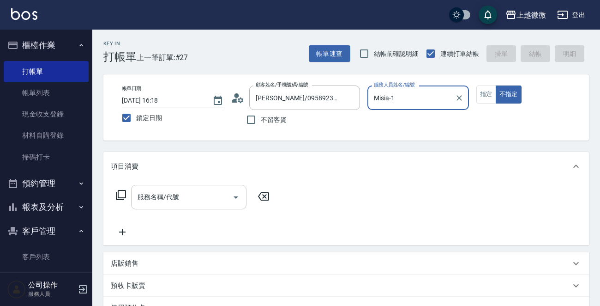
click at [191, 193] on input "服務名稱/代號" at bounding box center [181, 197] width 93 height 16
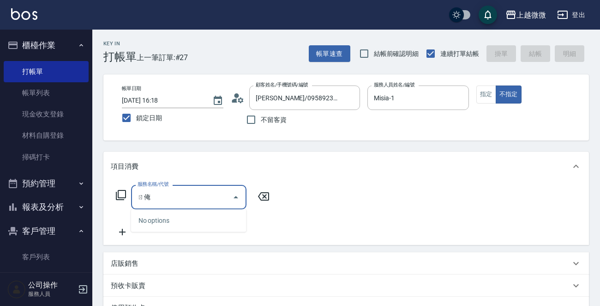
type input "ㄖ"
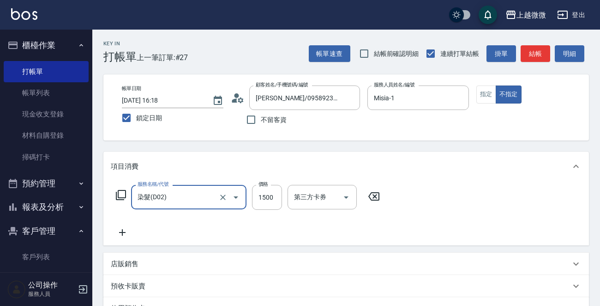
type input "染髮(D02)"
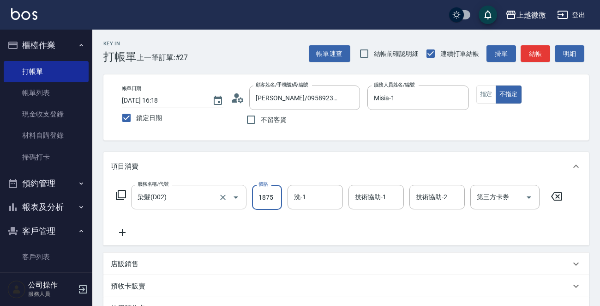
type input "1875"
click at [115, 228] on icon at bounding box center [122, 232] width 23 height 11
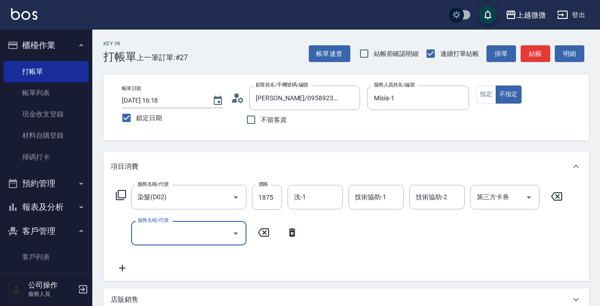
click at [159, 228] on input "服務名稱/代號" at bounding box center [181, 233] width 93 height 16
type input "漂染(D06)"
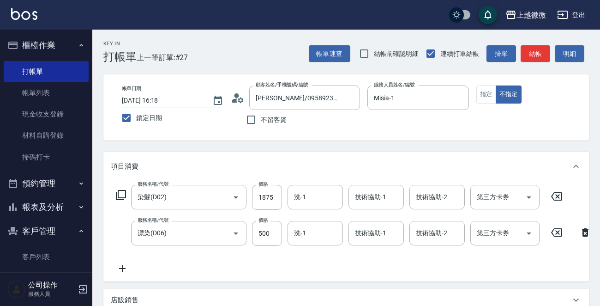
click at [126, 271] on icon at bounding box center [122, 268] width 23 height 11
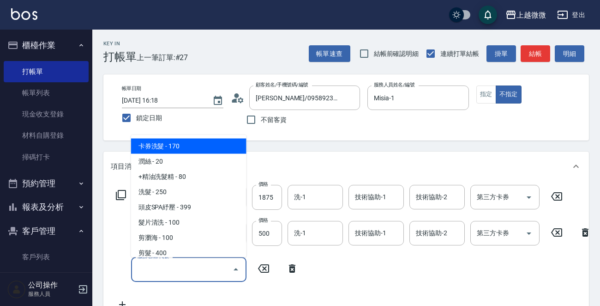
click at [148, 270] on input "服務名稱/代號" at bounding box center [181, 269] width 93 height 16
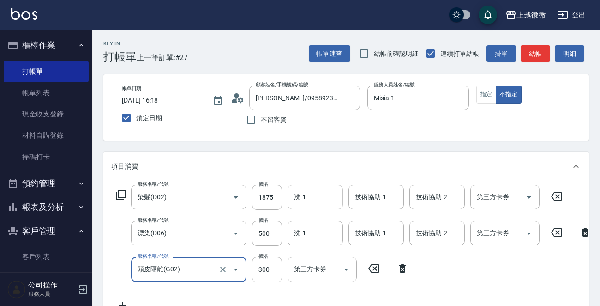
type input "頭皮隔離(G02)"
click at [311, 201] on input "洗-1" at bounding box center [315, 197] width 47 height 16
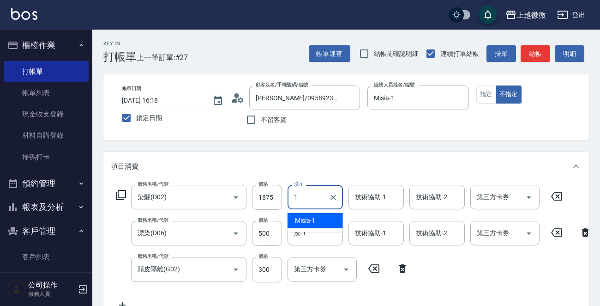
click at [322, 215] on div "Misia -1" at bounding box center [315, 220] width 55 height 15
type input "Misia-1"
click at [335, 197] on icon "Clear" at bounding box center [333, 196] width 9 height 9
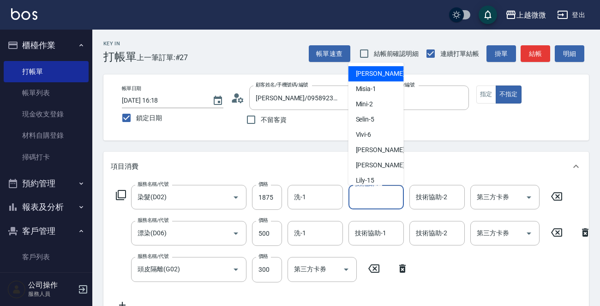
click at [379, 196] on div "技術協助-1 技術協助-1" at bounding box center [375, 197] width 55 height 24
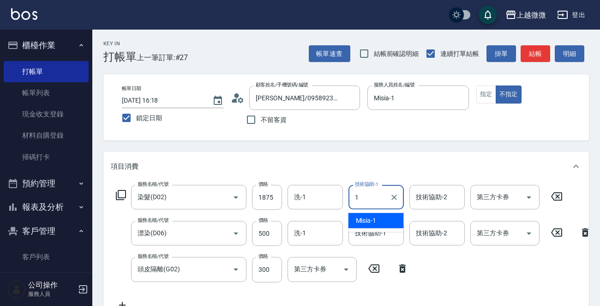
click at [377, 221] on div "Misia -1" at bounding box center [375, 220] width 55 height 15
click at [418, 205] on div "技術協助-2" at bounding box center [436, 197] width 55 height 24
type input "Misia-1"
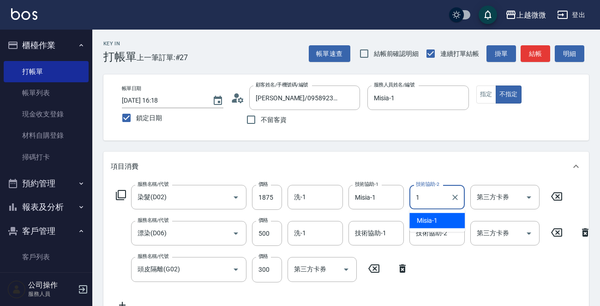
click at [438, 219] on div "Misia -1" at bounding box center [436, 220] width 55 height 15
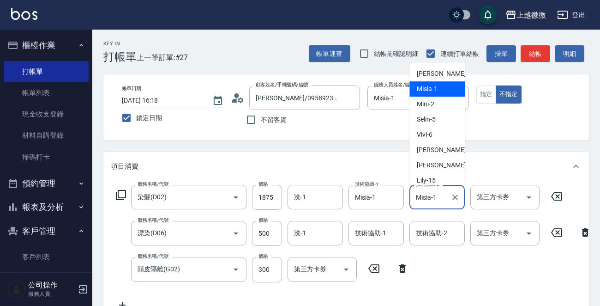
drag, startPoint x: 444, startPoint y: 196, endPoint x: 406, endPoint y: 196, distance: 38.3
click at [406, 196] on div "服務名稱/代號 染髮(D02) 服務名稱/代號 價格 1875 價格 洗-1 洗-1 技術協助-1 Misia-1 技術協助-1 技術協助-2 Misia-1…" at bounding box center [339, 197] width 457 height 25
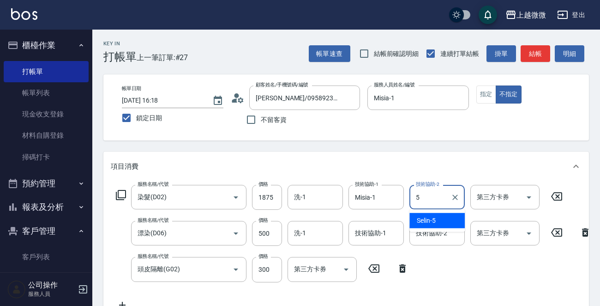
click at [419, 219] on span "Selin -5" at bounding box center [426, 221] width 19 height 10
type input "Selin-5"
click at [385, 231] on input "技術協助-1" at bounding box center [376, 233] width 47 height 16
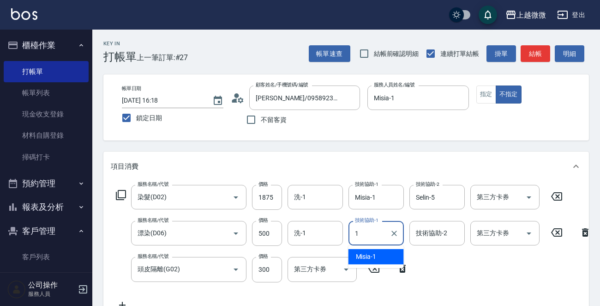
drag, startPoint x: 374, startPoint y: 254, endPoint x: 431, endPoint y: 234, distance: 60.4
click at [375, 254] on span "Misia -1" at bounding box center [366, 257] width 21 height 10
type input "Misia-1"
click at [436, 232] on div "技術協助-2 技術協助-2" at bounding box center [436, 233] width 55 height 24
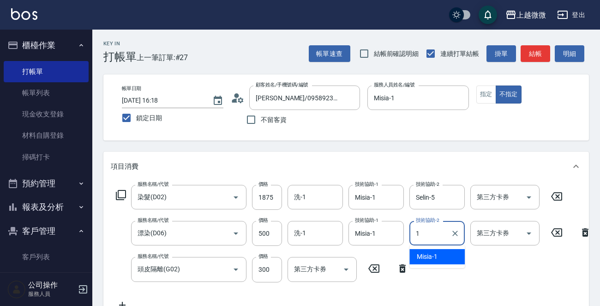
click at [427, 252] on span "Misia -1" at bounding box center [427, 257] width 21 height 10
type input "Misia-1"
click at [312, 196] on input "洗-1" at bounding box center [315, 197] width 47 height 16
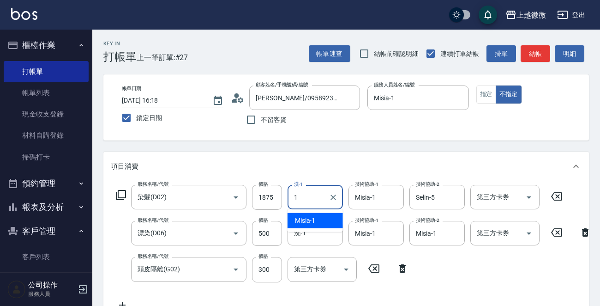
click at [315, 221] on span "Misia -1" at bounding box center [305, 221] width 21 height 10
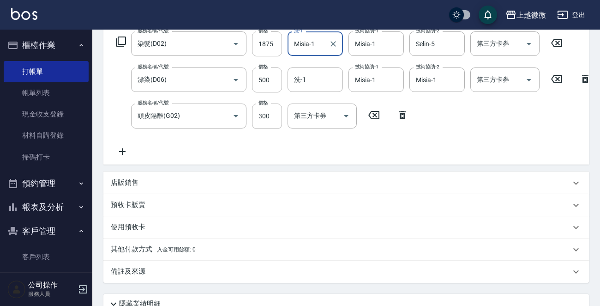
scroll to position [240, 0]
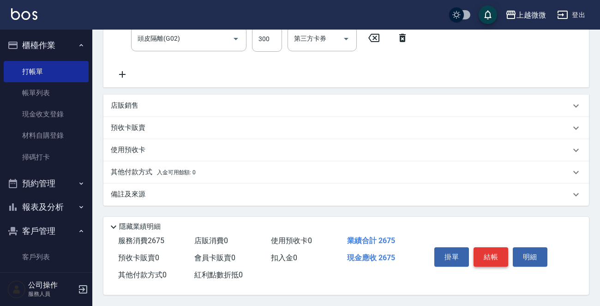
type input "Misia-1"
click at [485, 255] on button "結帳" at bounding box center [491, 256] width 35 height 19
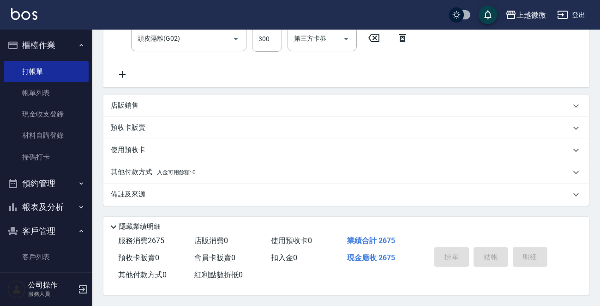
scroll to position [0, 0]
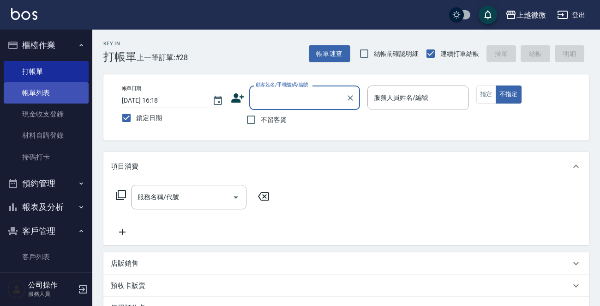
click at [28, 87] on link "帳單列表" at bounding box center [46, 92] width 85 height 21
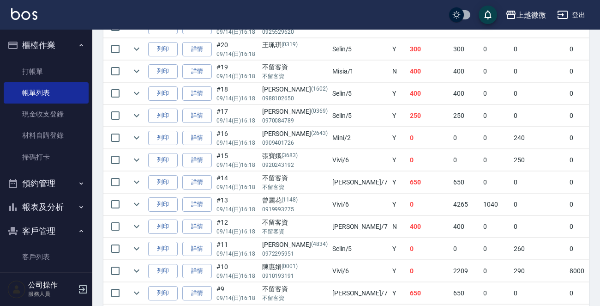
scroll to position [462, 0]
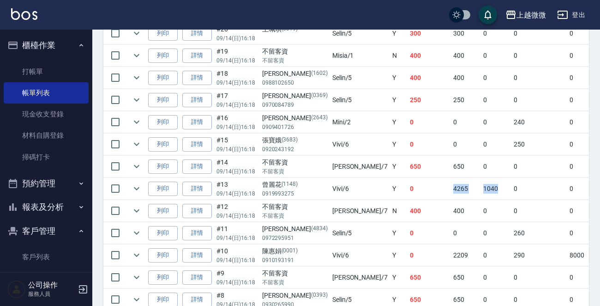
drag, startPoint x: 383, startPoint y: 186, endPoint x: 438, endPoint y: 191, distance: 55.6
click at [438, 191] on tr "列印 詳情 #13 09/14 (日) 16:18 [PERSON_NAME] [PHONE_NUMBER] Vivi /6 Y 0 4265 1040 0 …" at bounding box center [518, 189] width 830 height 22
click at [408, 189] on td "0" at bounding box center [429, 189] width 43 height 22
drag, startPoint x: 351, startPoint y: 186, endPoint x: 361, endPoint y: 186, distance: 10.2
click at [408, 186] on td "0" at bounding box center [429, 189] width 43 height 22
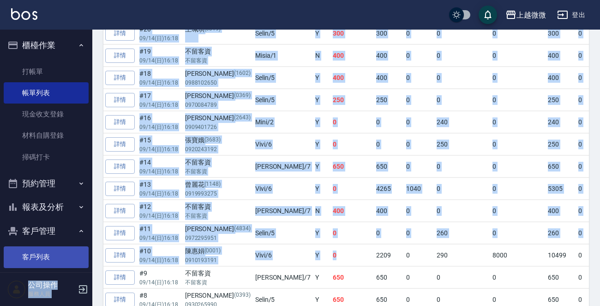
scroll to position [0, 0]
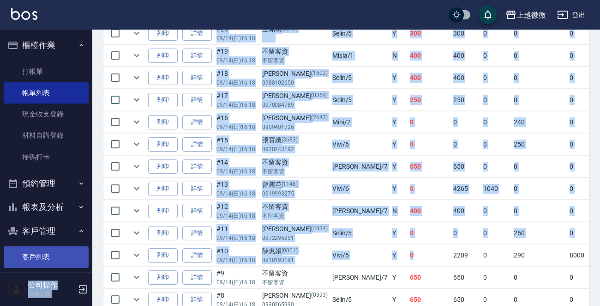
drag, startPoint x: 356, startPoint y: 251, endPoint x: 69, endPoint y: 258, distance: 286.7
click at [69, 258] on div "上越微微 登出 櫃檯作業 打帳單 帳單列表 現金收支登錄 材料自購登錄 掃碼打卡 預約管理 預約管理 單日預約紀錄 單週預約紀錄 報表及分析 報表目錄 店家日…" at bounding box center [300, 19] width 600 height 963
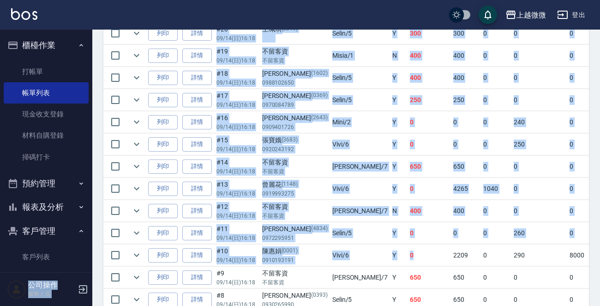
click at [481, 236] on td "0" at bounding box center [496, 233] width 30 height 22
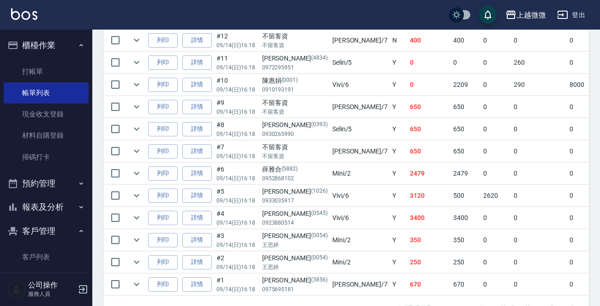
scroll to position [646, 0]
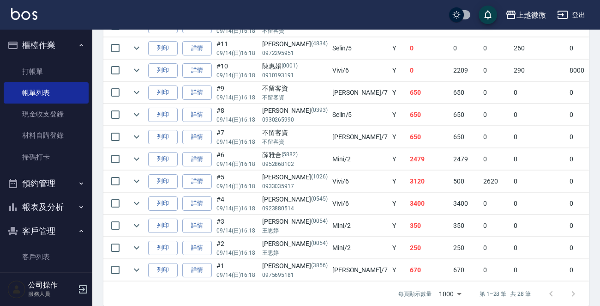
click at [63, 205] on button "報表及分析" at bounding box center [46, 207] width 85 height 24
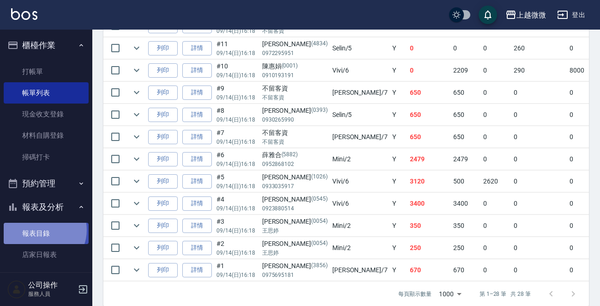
click at [44, 230] on link "報表目錄" at bounding box center [46, 232] width 85 height 21
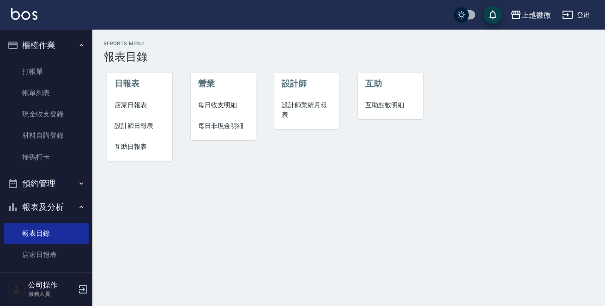
click at [141, 103] on span "店家日報表" at bounding box center [139, 105] width 50 height 10
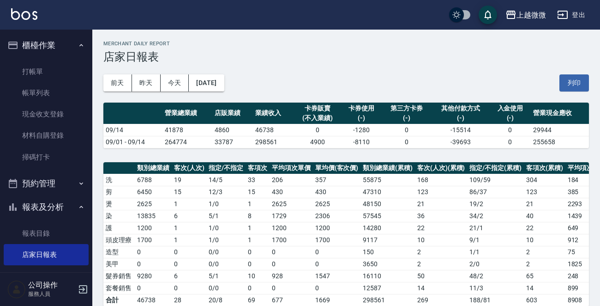
click at [28, 15] on img at bounding box center [24, 14] width 26 height 12
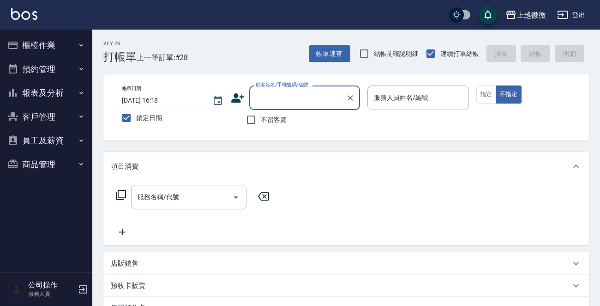
click at [68, 46] on button "櫃檯作業" at bounding box center [46, 45] width 85 height 24
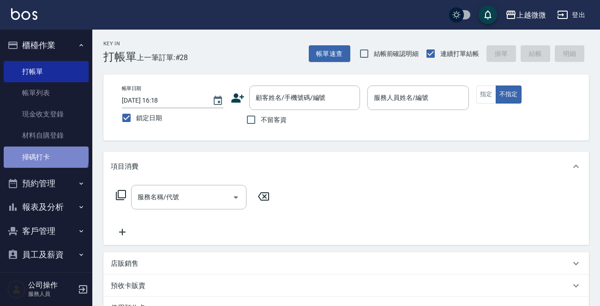
click at [45, 155] on link "掃碼打卡" at bounding box center [46, 156] width 85 height 21
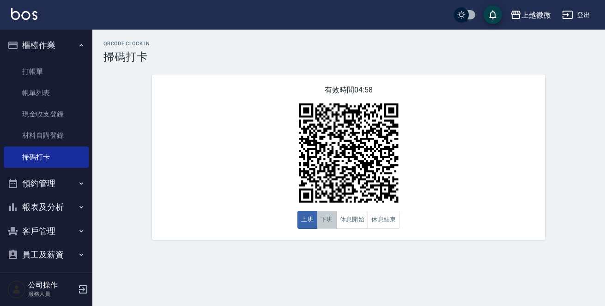
click at [328, 221] on button "下班" at bounding box center [327, 219] width 20 height 18
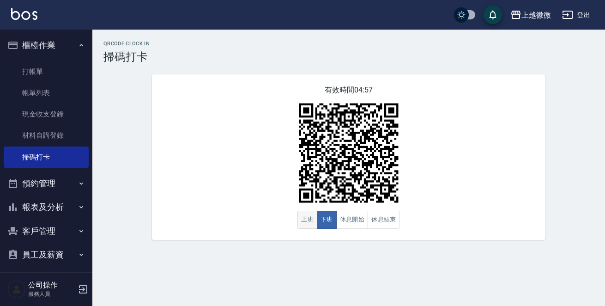
click at [310, 218] on button "上班" at bounding box center [307, 219] width 20 height 18
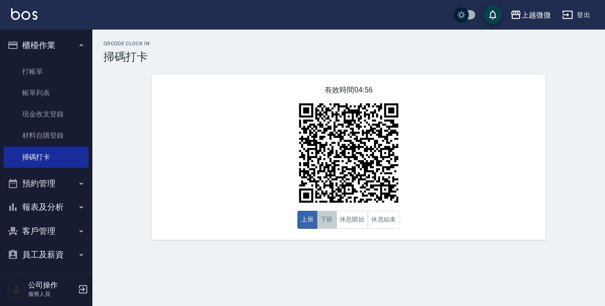
click at [322, 221] on button "下班" at bounding box center [327, 219] width 20 height 18
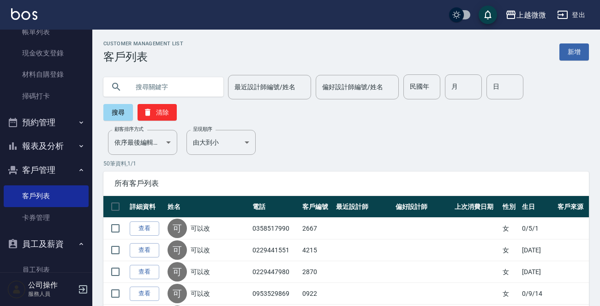
scroll to position [92, 0]
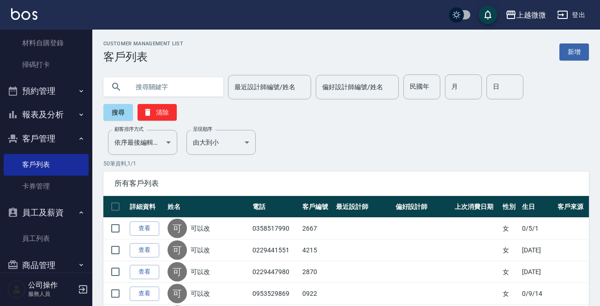
drag, startPoint x: 174, startPoint y: 84, endPoint x: 102, endPoint y: 78, distance: 72.7
click at [132, 80] on input "text" at bounding box center [172, 86] width 87 height 25
type input "ㄌ"
type input "可以改"
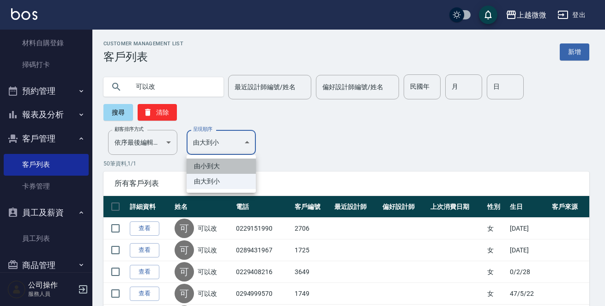
click at [223, 164] on li "由小到大" at bounding box center [220, 165] width 69 height 15
type input "ASC"
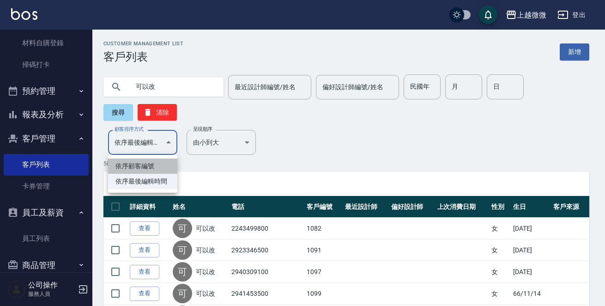
click at [144, 161] on li "依序顧客編號" at bounding box center [142, 165] width 69 height 15
type input "NO"
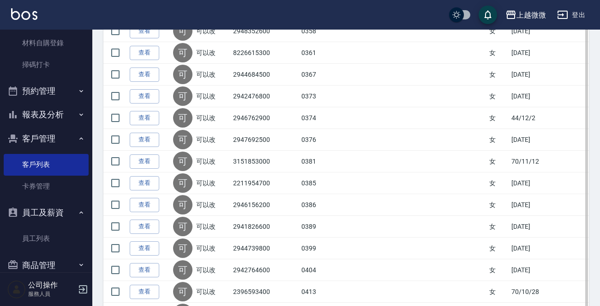
scroll to position [1037, 0]
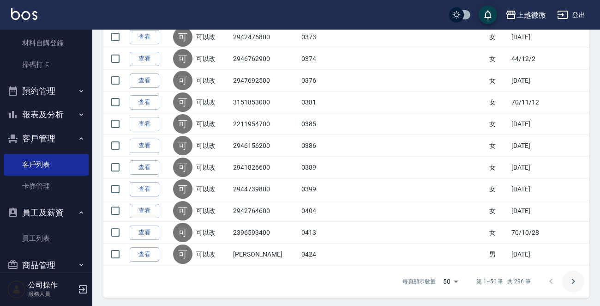
click at [577, 276] on icon "Go to next page" at bounding box center [573, 281] width 11 height 11
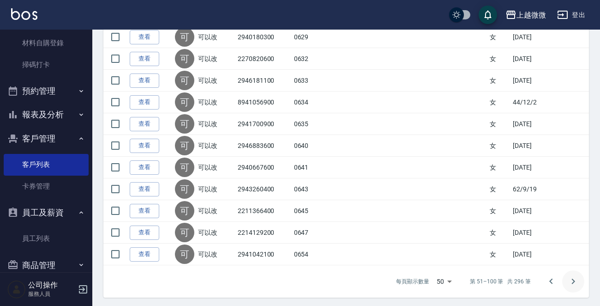
click at [572, 277] on icon "Go to next page" at bounding box center [573, 281] width 11 height 11
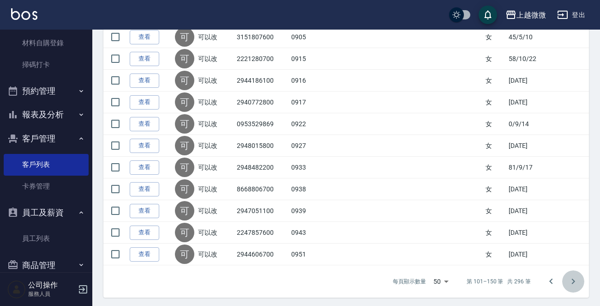
click at [572, 277] on icon "Go to next page" at bounding box center [573, 281] width 11 height 11
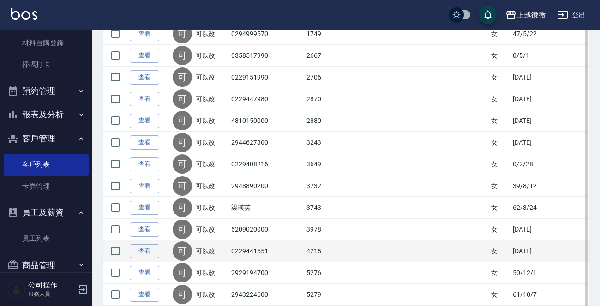
scroll to position [945, 0]
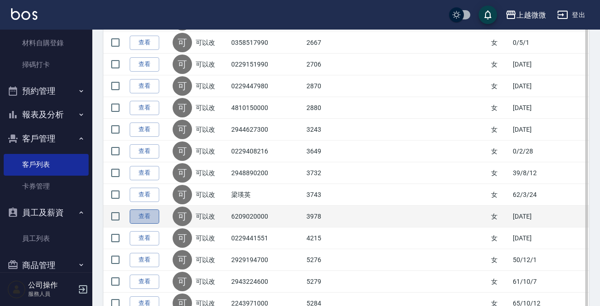
click at [145, 209] on link "查看" at bounding box center [145, 216] width 30 height 14
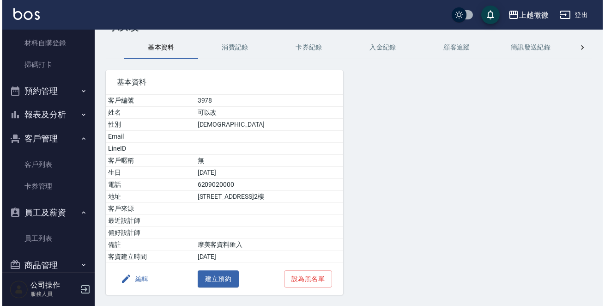
scroll to position [57, 0]
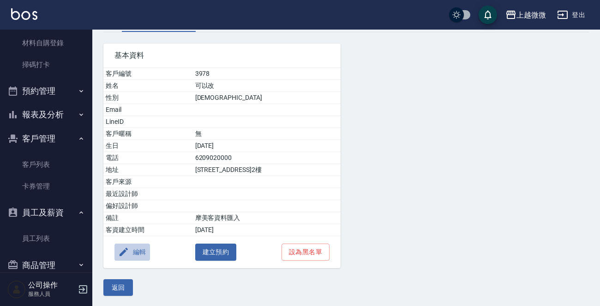
click at [131, 249] on button "編輯" at bounding box center [132, 251] width 36 height 17
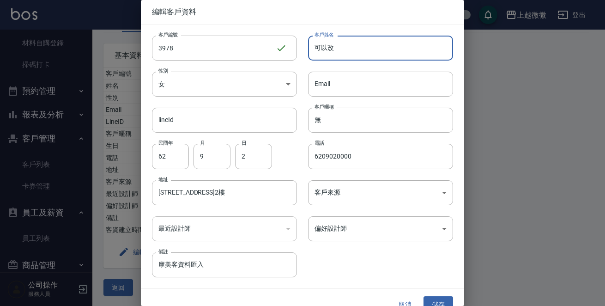
drag, startPoint x: 361, startPoint y: 49, endPoint x: 132, endPoint y: 1, distance: 234.0
click at [174, 15] on div "編輯客戶資料 客戶編號 3978 ​ 客戶編號 客戶姓名 可以改 客戶姓名 性別 女 FEMALE 性別 Email Email lineId lineId …" at bounding box center [302, 153] width 323 height 306
type input "裡"
type input "[PERSON_NAME]"
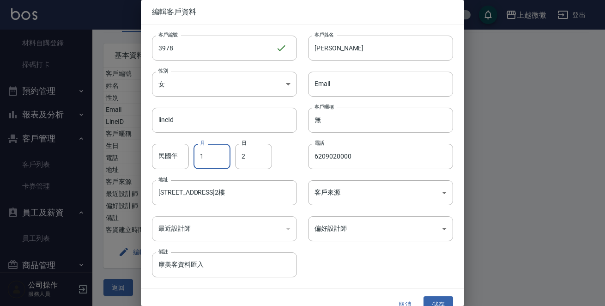
type input "1"
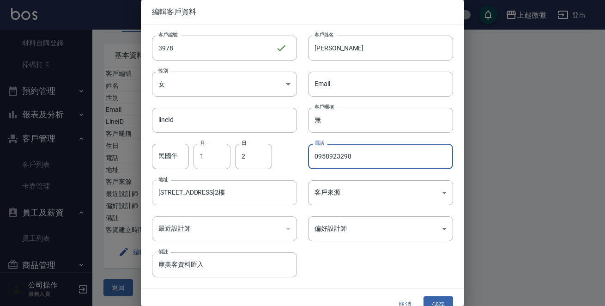
type input "0958923298"
click at [231, 192] on input "新北市中和區大智街55巷30弄10號2樓" at bounding box center [224, 192] width 145 height 25
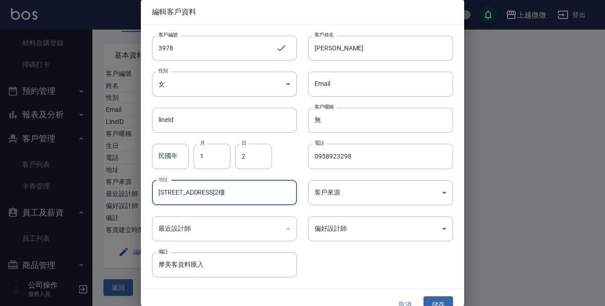
click at [231, 192] on input "新北市中和區大智街55巷30弄10號2樓" at bounding box center [224, 192] width 145 height 25
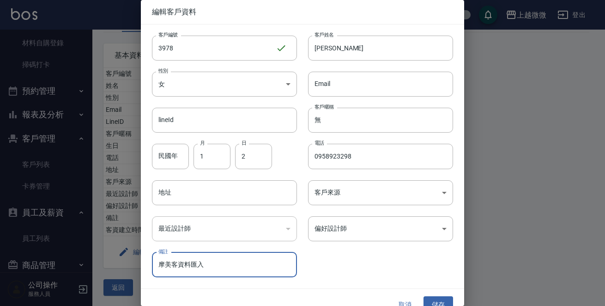
drag, startPoint x: 227, startPoint y: 261, endPoint x: 23, endPoint y: 268, distance: 204.1
click at [24, 268] on div "編輯客戶資料 客戶編號 3978 ​ 客戶編號 客戶姓名 李濟鴻 客戶姓名 性別 女 FEMALE 性別 Email Email lineId lineId …" at bounding box center [302, 153] width 605 height 306
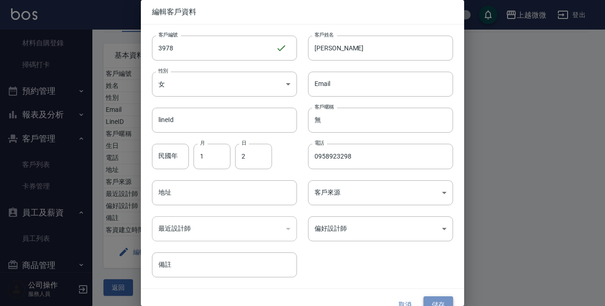
click at [438, 300] on button "儲存" at bounding box center [438, 304] width 30 height 17
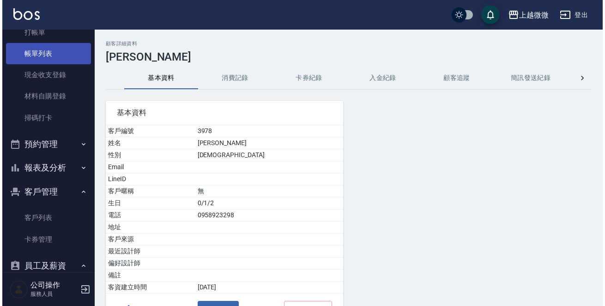
scroll to position [0, 0]
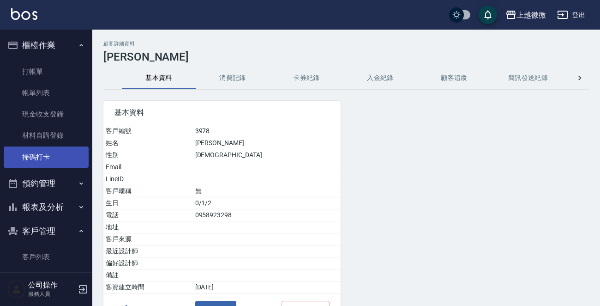
click at [30, 162] on link "掃碼打卡" at bounding box center [46, 156] width 85 height 21
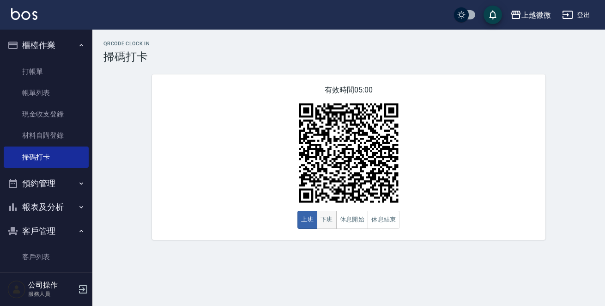
click at [327, 217] on button "下班" at bounding box center [327, 219] width 20 height 18
